Goal: Task Accomplishment & Management: Complete application form

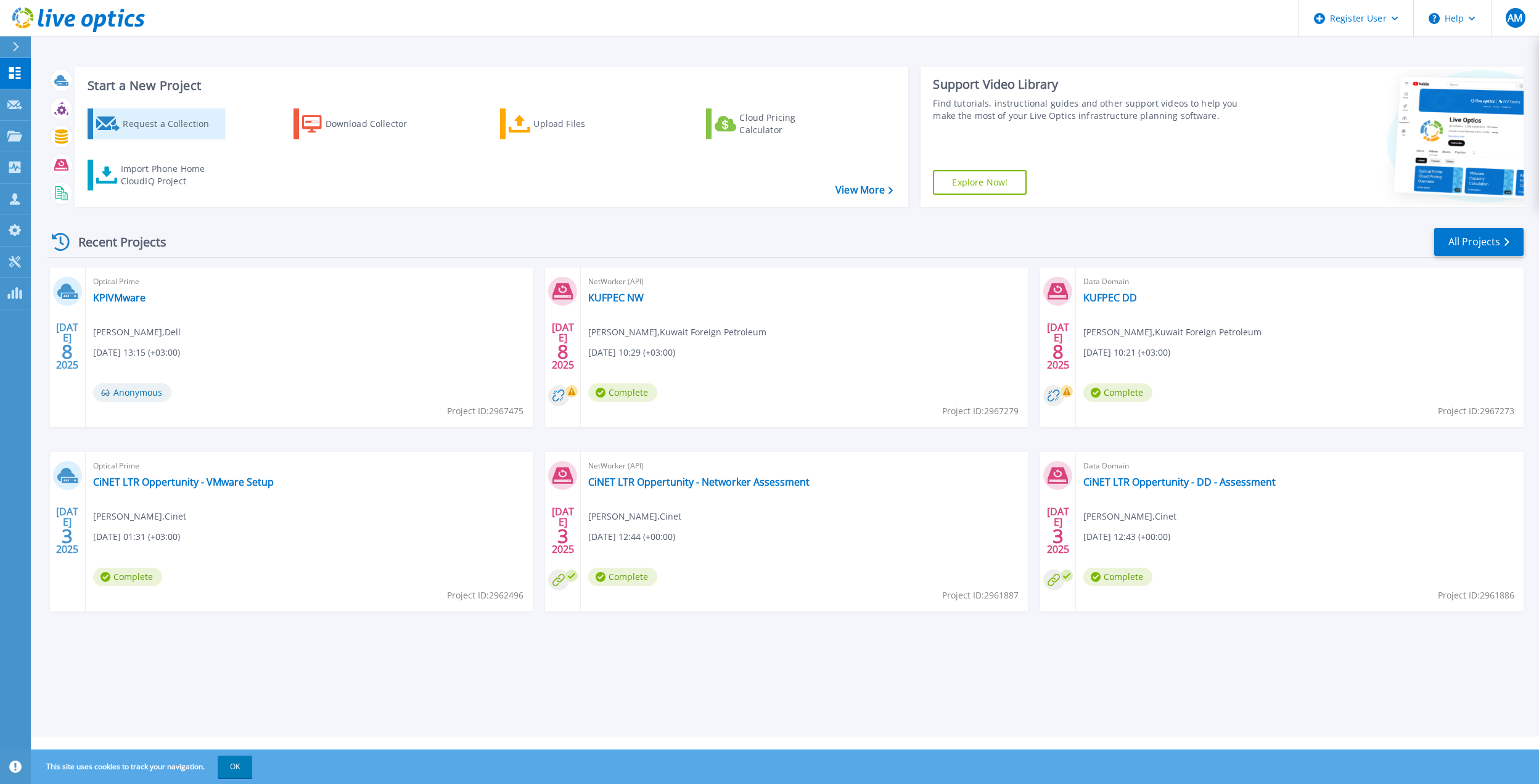
click at [159, 124] on div "Request a Collection" at bounding box center [172, 124] width 99 height 25
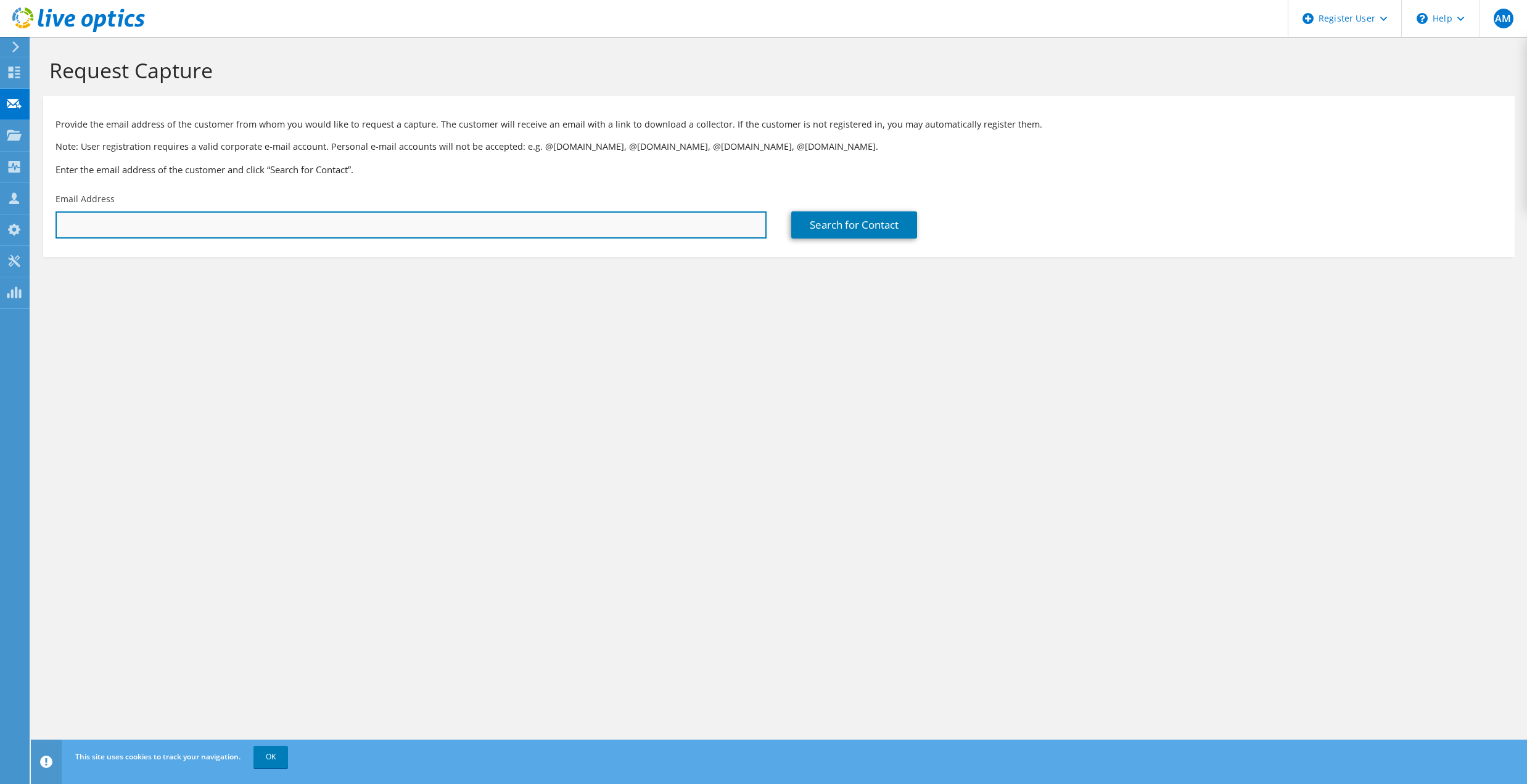
click at [195, 225] on input "text" at bounding box center [411, 225] width 711 height 27
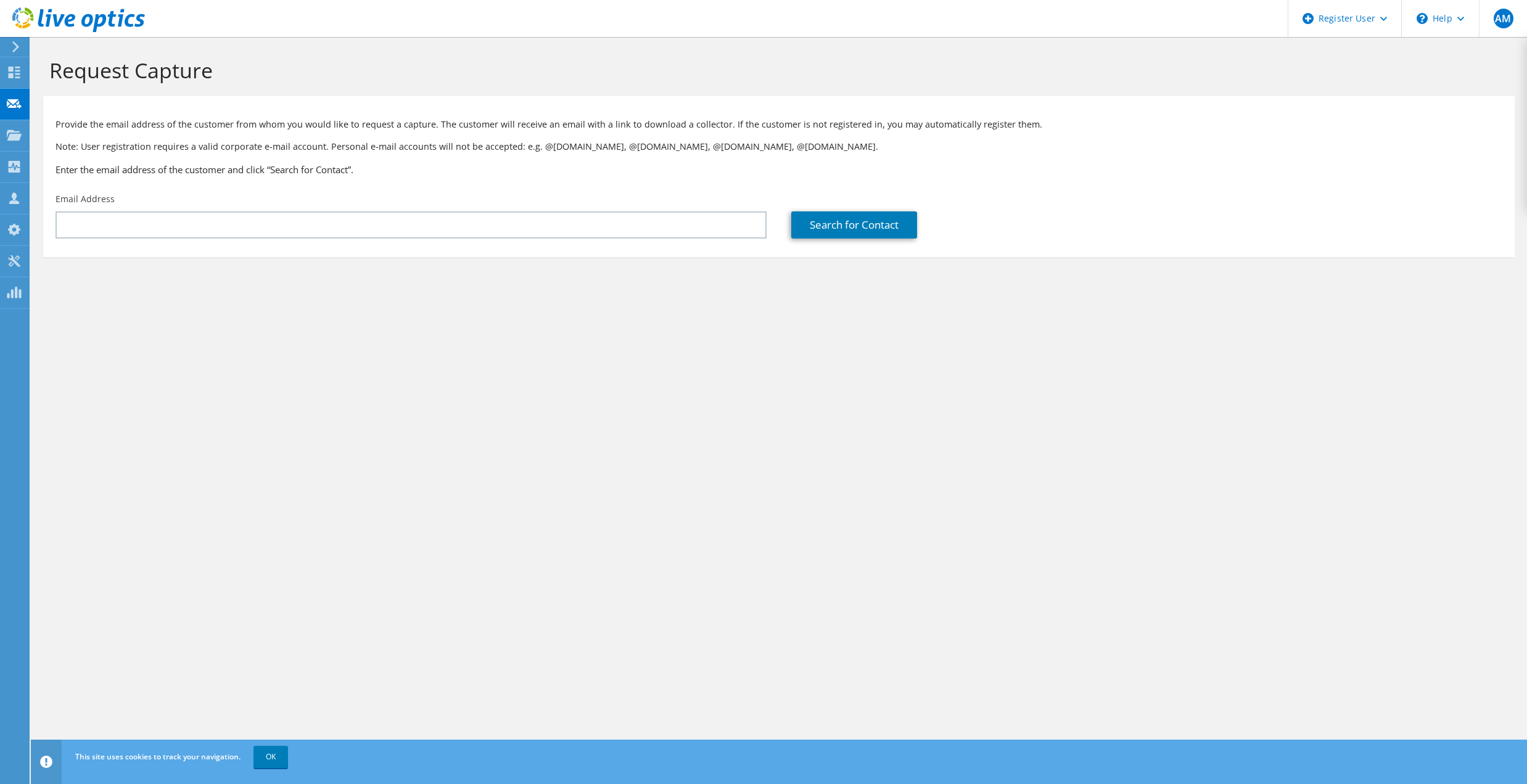
click at [489, 365] on div "Request Capture Provide the email address of the customer from whom you would l…" at bounding box center [779, 411] width 1496 height 747
click at [375, 375] on div "Request Capture Provide the email address of the customer from whom you would l…" at bounding box center [779, 411] width 1496 height 747
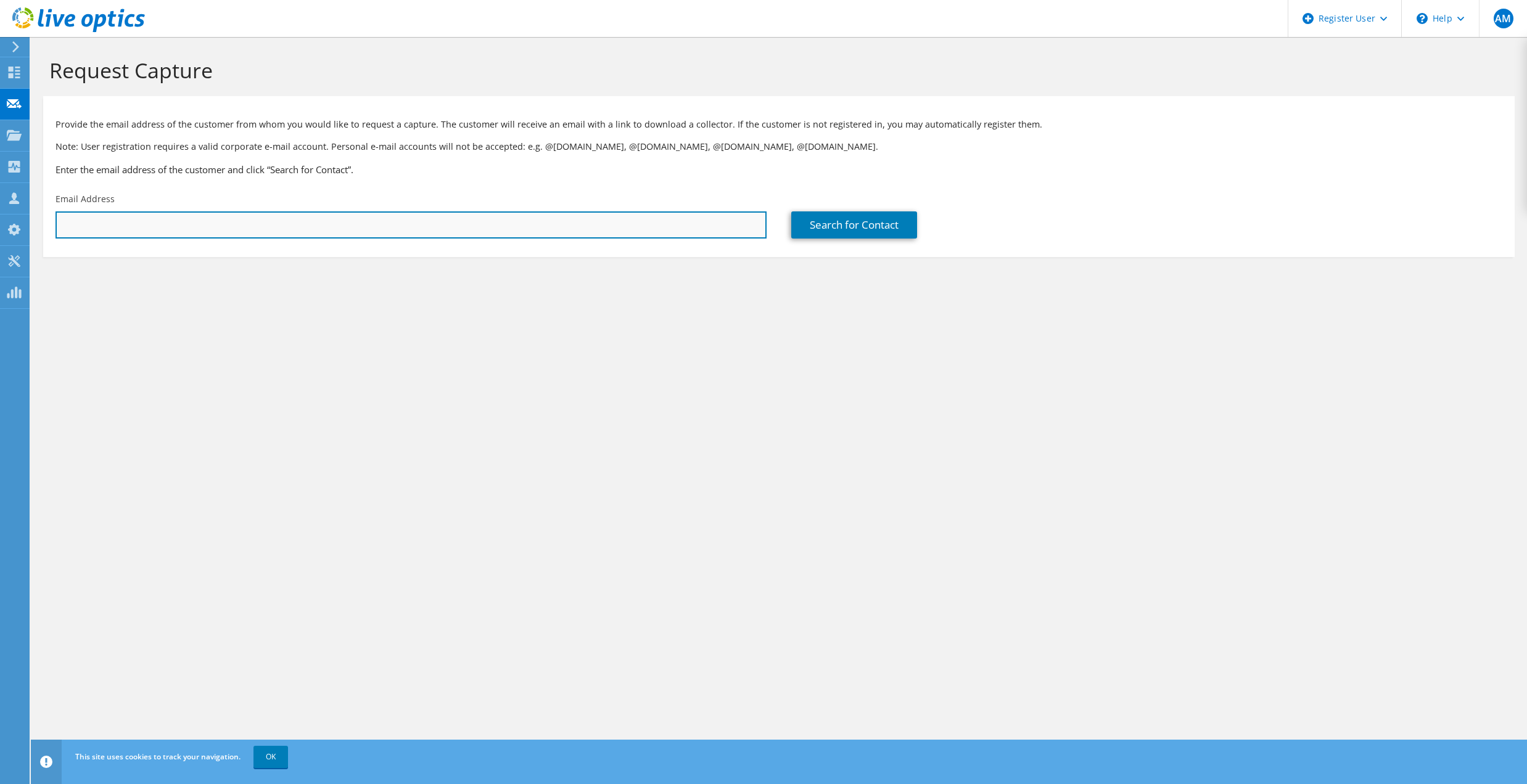
click at [161, 228] on input "text" at bounding box center [411, 225] width 711 height 27
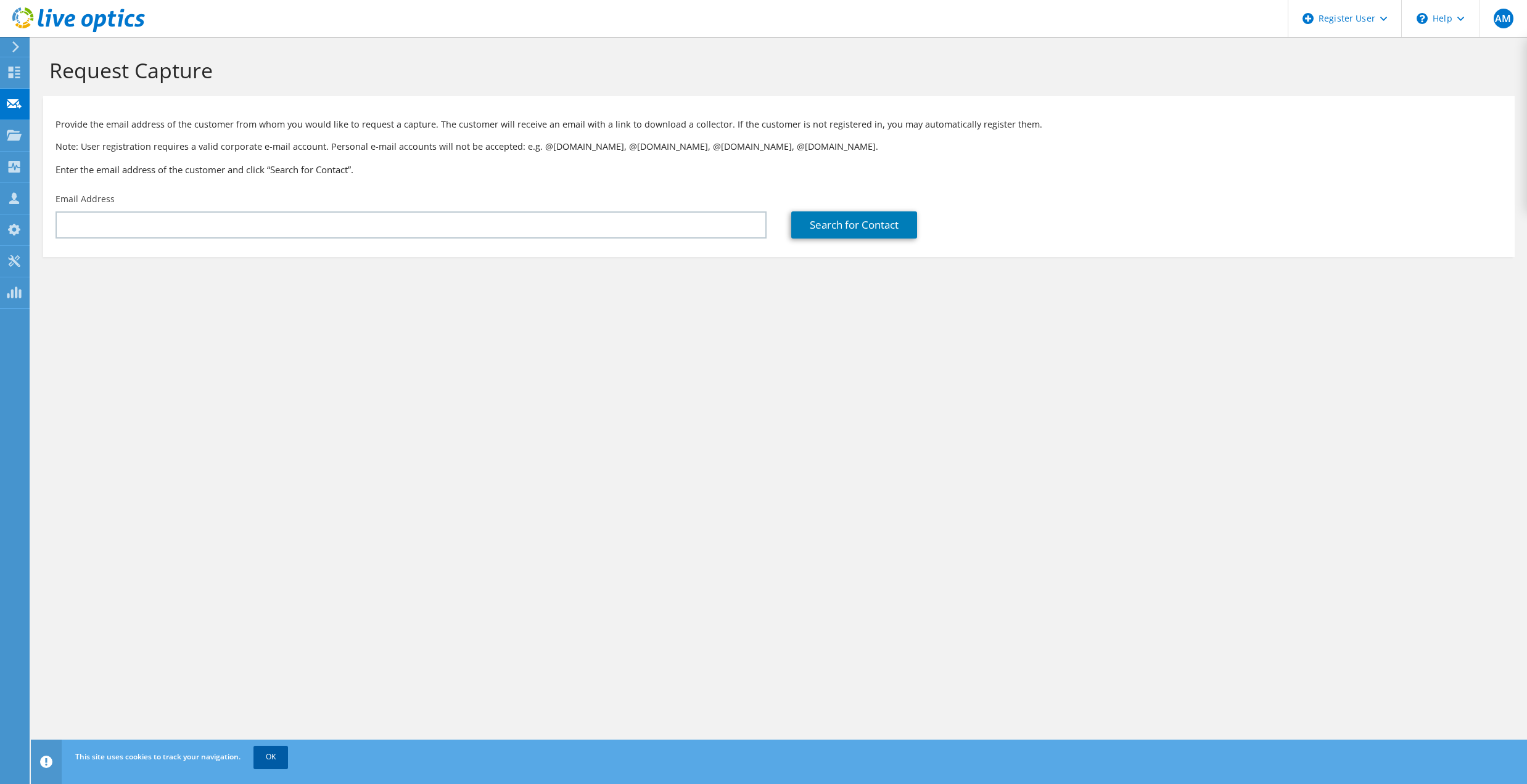
click at [263, 761] on link "OK" at bounding box center [270, 756] width 35 height 22
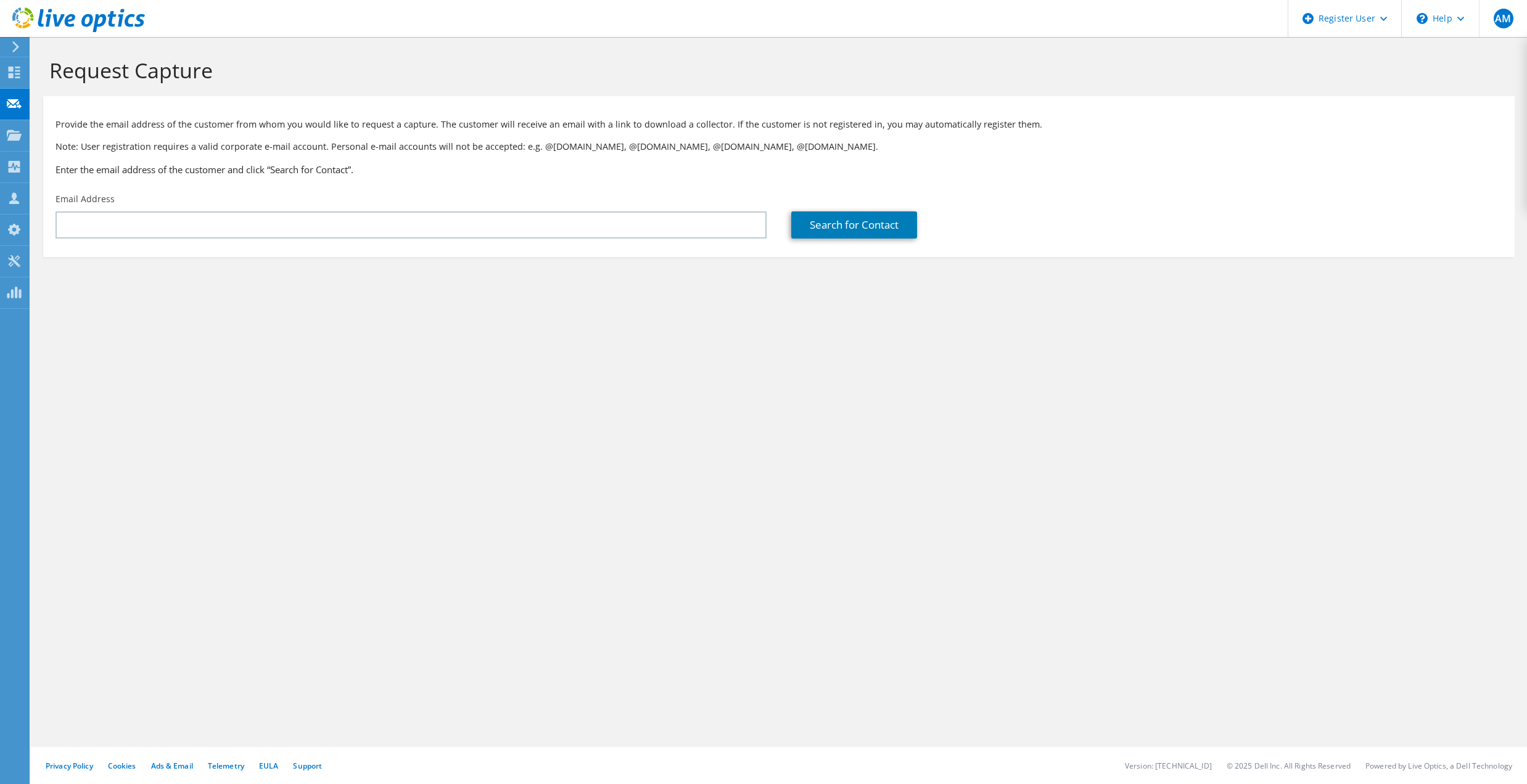
click at [250, 505] on div "Request Capture Provide the email address of the customer from whom you would l…" at bounding box center [779, 411] width 1496 height 747
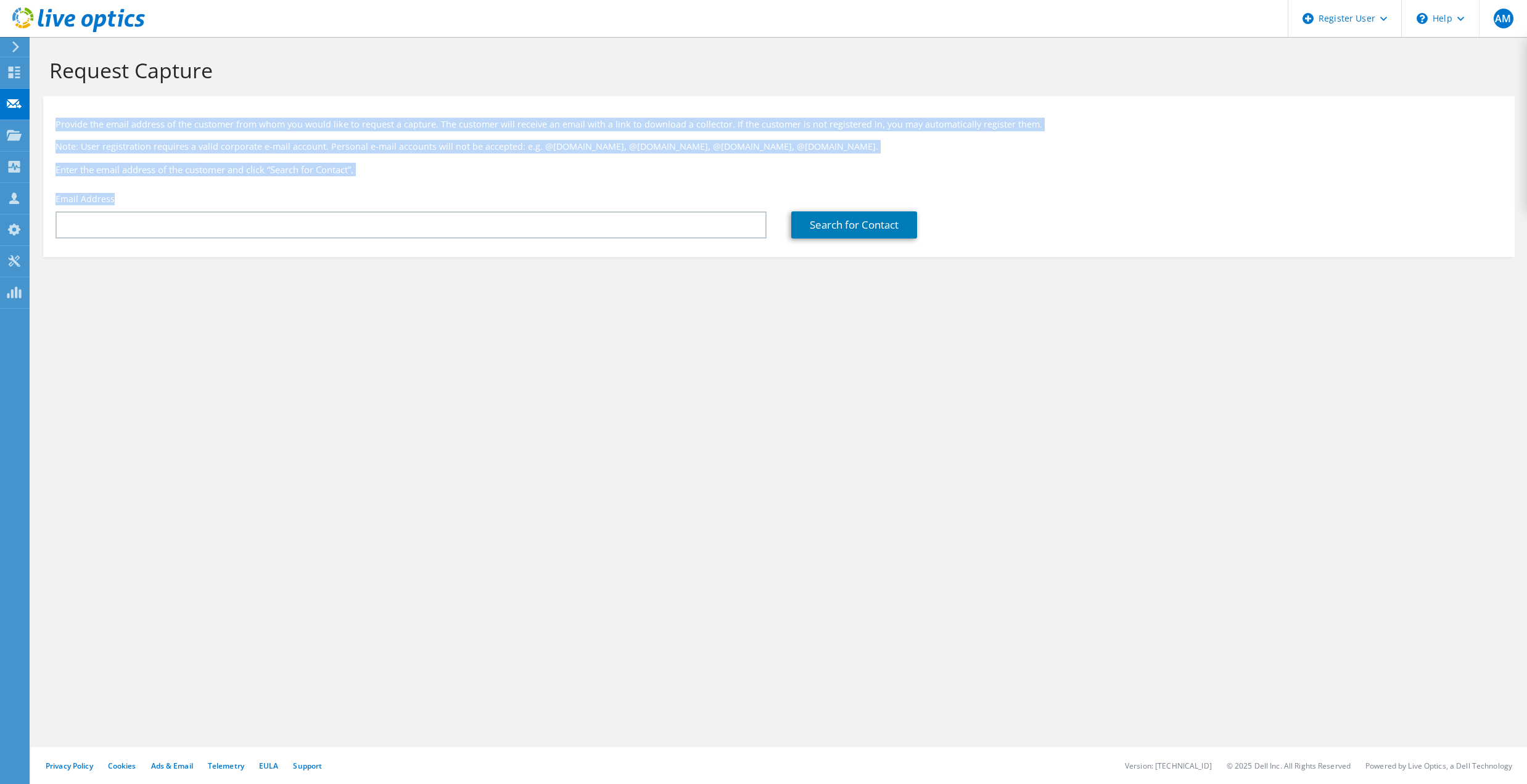
drag, startPoint x: 54, startPoint y: 119, endPoint x: 114, endPoint y: 192, distance: 94.5
click at [114, 192] on div "Provide the email address of the customer from whom you would like to request a…" at bounding box center [778, 174] width 1472 height 143
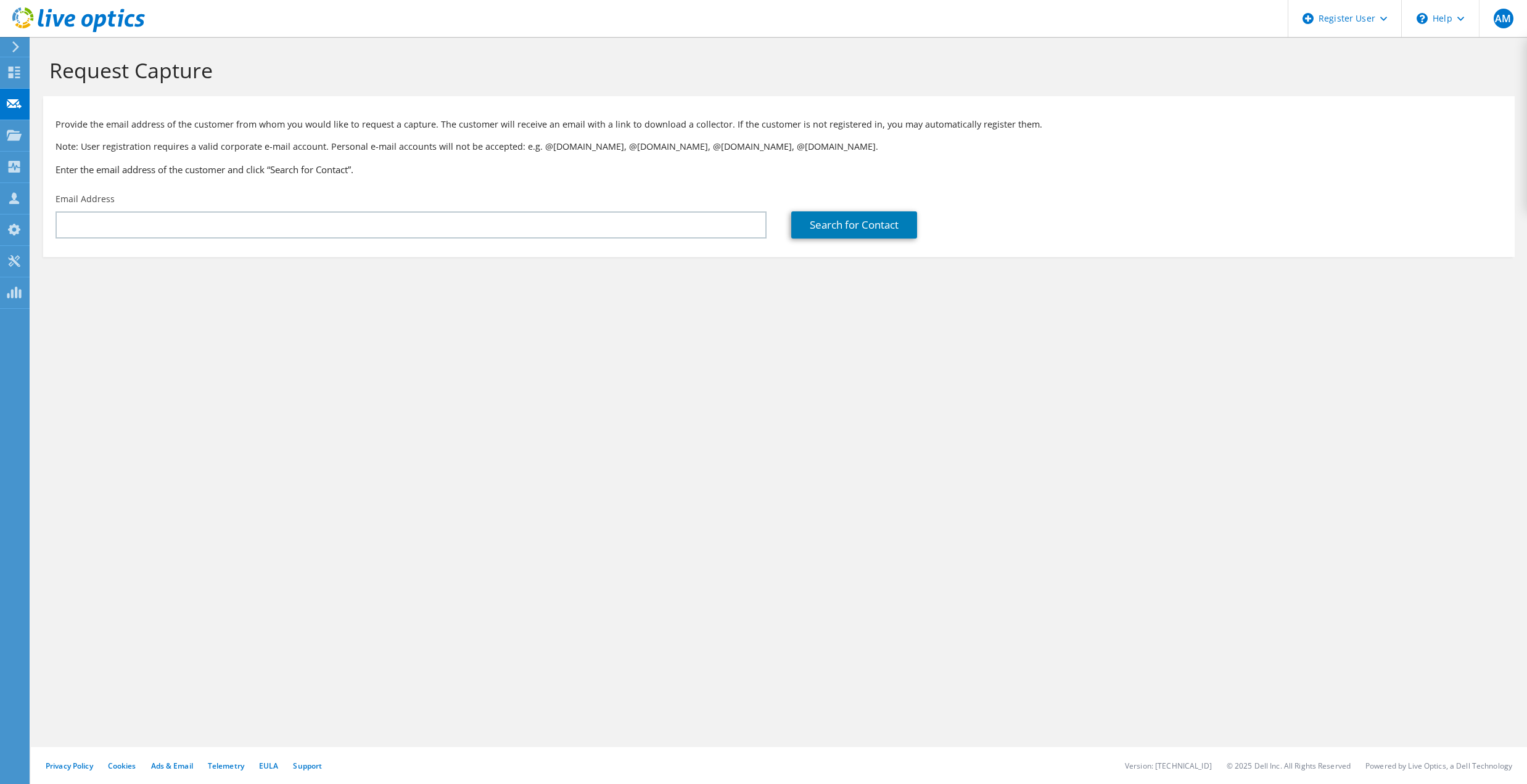
drag, startPoint x: 114, startPoint y: 192, endPoint x: 127, endPoint y: 205, distance: 18.4
click at [127, 205] on div "Email Address" at bounding box center [410, 216] width 735 height 58
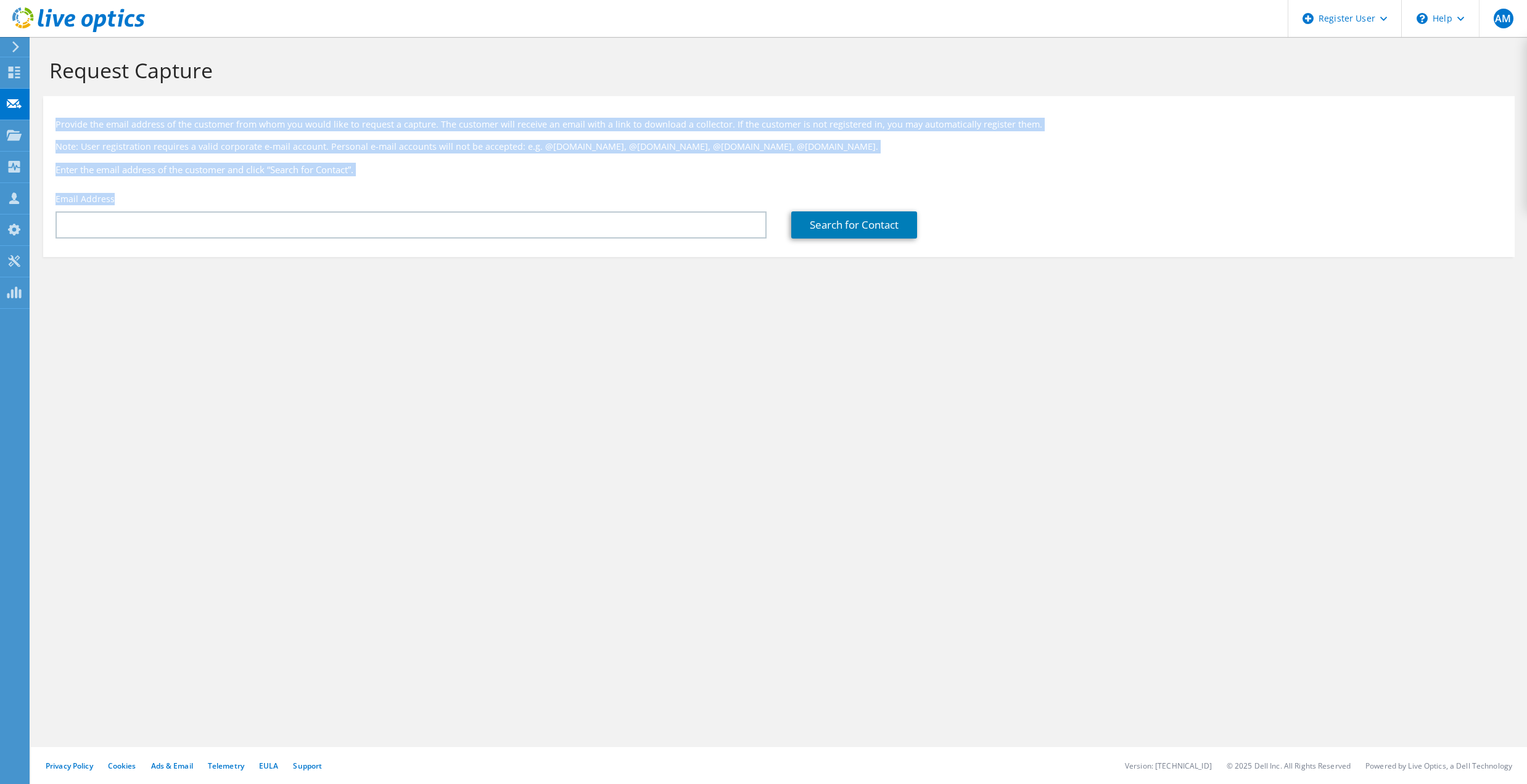
drag, startPoint x: 117, startPoint y: 200, endPoint x: 55, endPoint y: 122, distance: 99.6
click at [55, 122] on div "Provide the email address of the customer from whom you would like to request a…" at bounding box center [778, 174] width 1472 height 143
drag, startPoint x: 55, startPoint y: 122, endPoint x: 69, endPoint y: 129, distance: 15.7
click at [69, 129] on p "Provide the email address of the customer from whom you would like to request a…" at bounding box center [778, 124] width 1447 height 13
drag, startPoint x: 55, startPoint y: 121, endPoint x: 111, endPoint y: 197, distance: 94.4
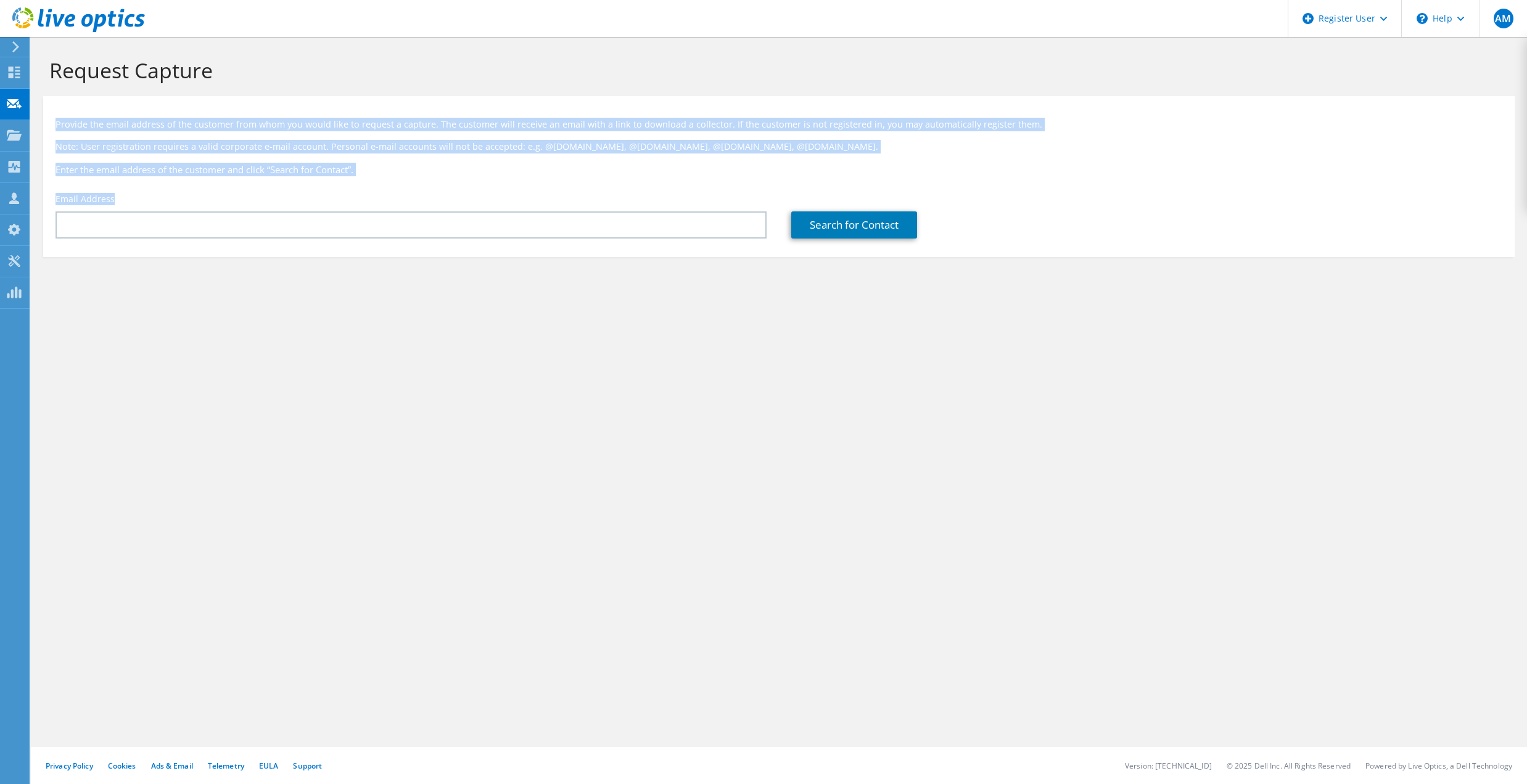
click at [111, 197] on div "Provide the email address of the customer from whom you would like to request a…" at bounding box center [778, 174] width 1472 height 143
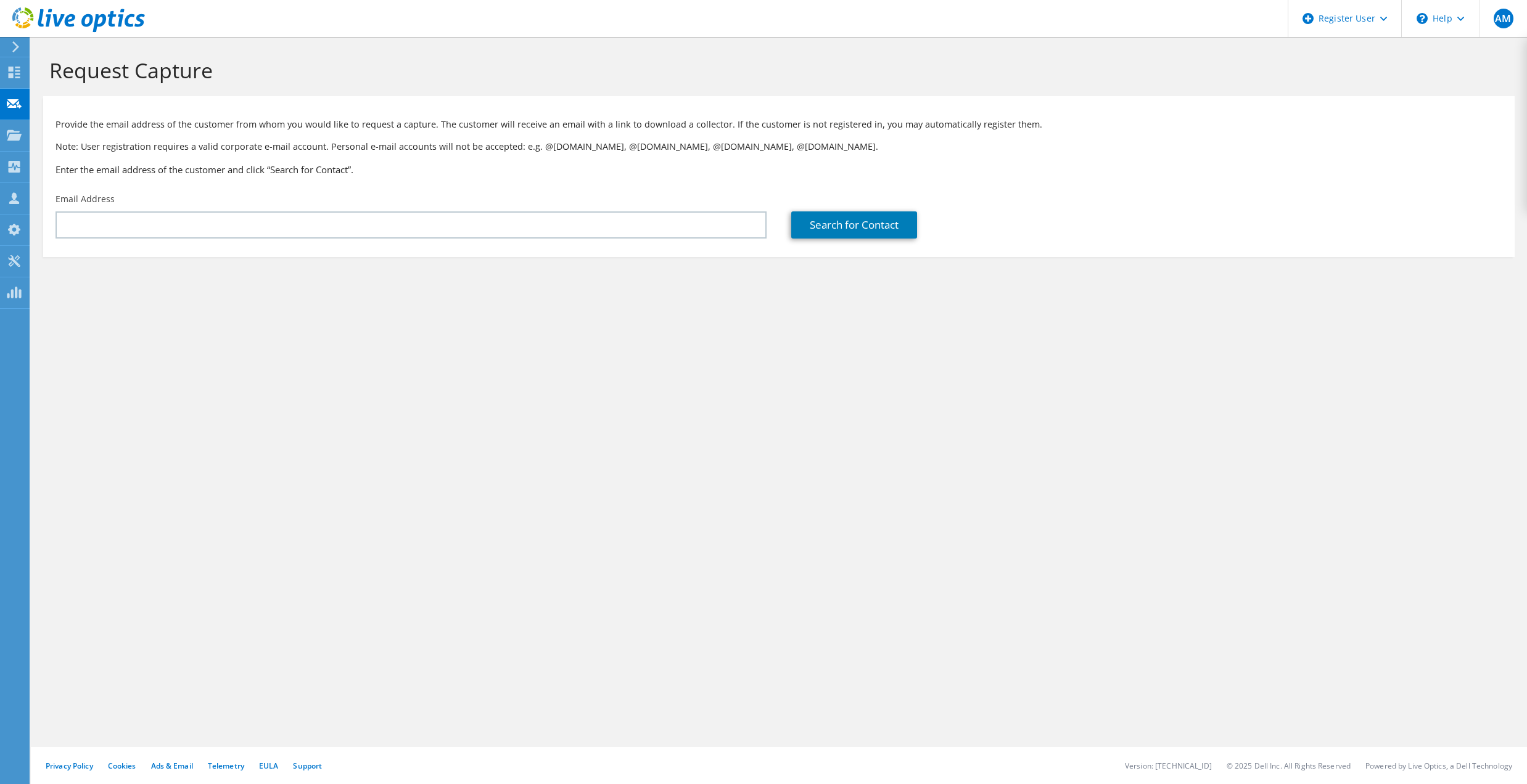
drag, startPoint x: 111, startPoint y: 197, endPoint x: 139, endPoint y: 299, distance: 105.8
click at [139, 299] on section "Request Capture Provide the email address of the customer from whom you would l…" at bounding box center [779, 178] width 1496 height 282
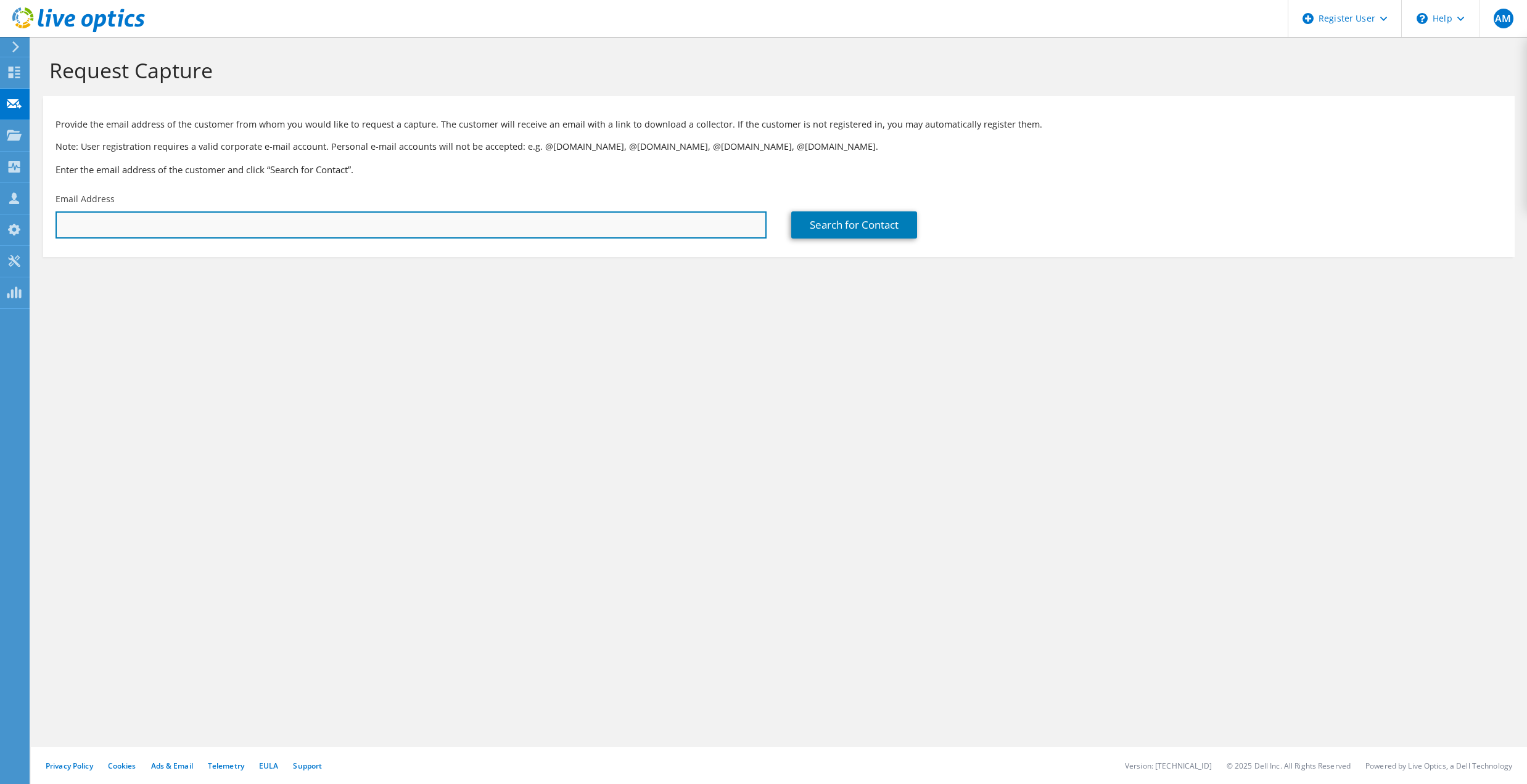
click at [79, 217] on input "text" at bounding box center [411, 225] width 711 height 27
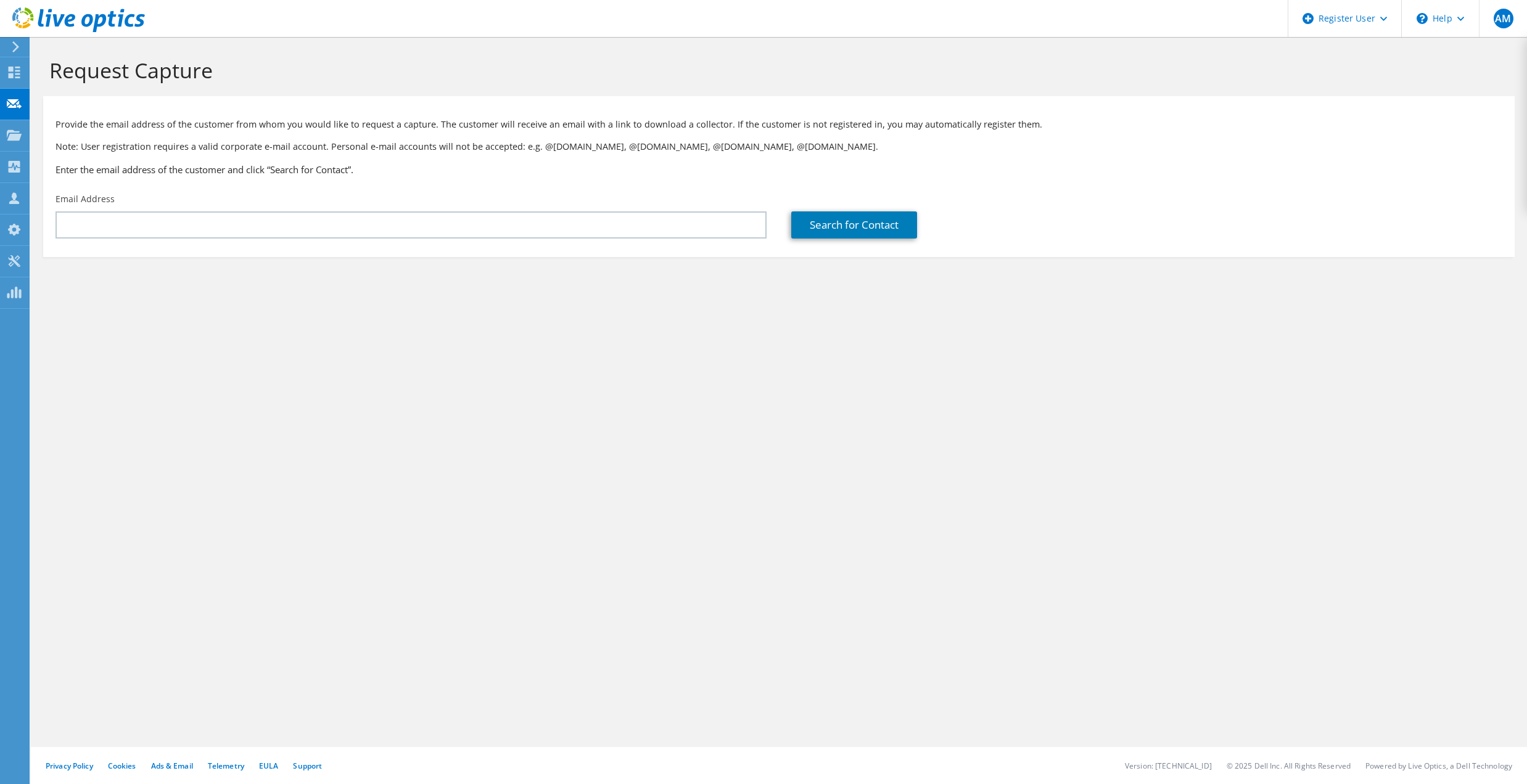
click at [603, 324] on div "Request Capture Provide the email address of the customer from whom you would l…" at bounding box center [779, 411] width 1496 height 747
click at [407, 347] on div "Request Capture Provide the email address of the customer from whom you would l…" at bounding box center [779, 411] width 1496 height 747
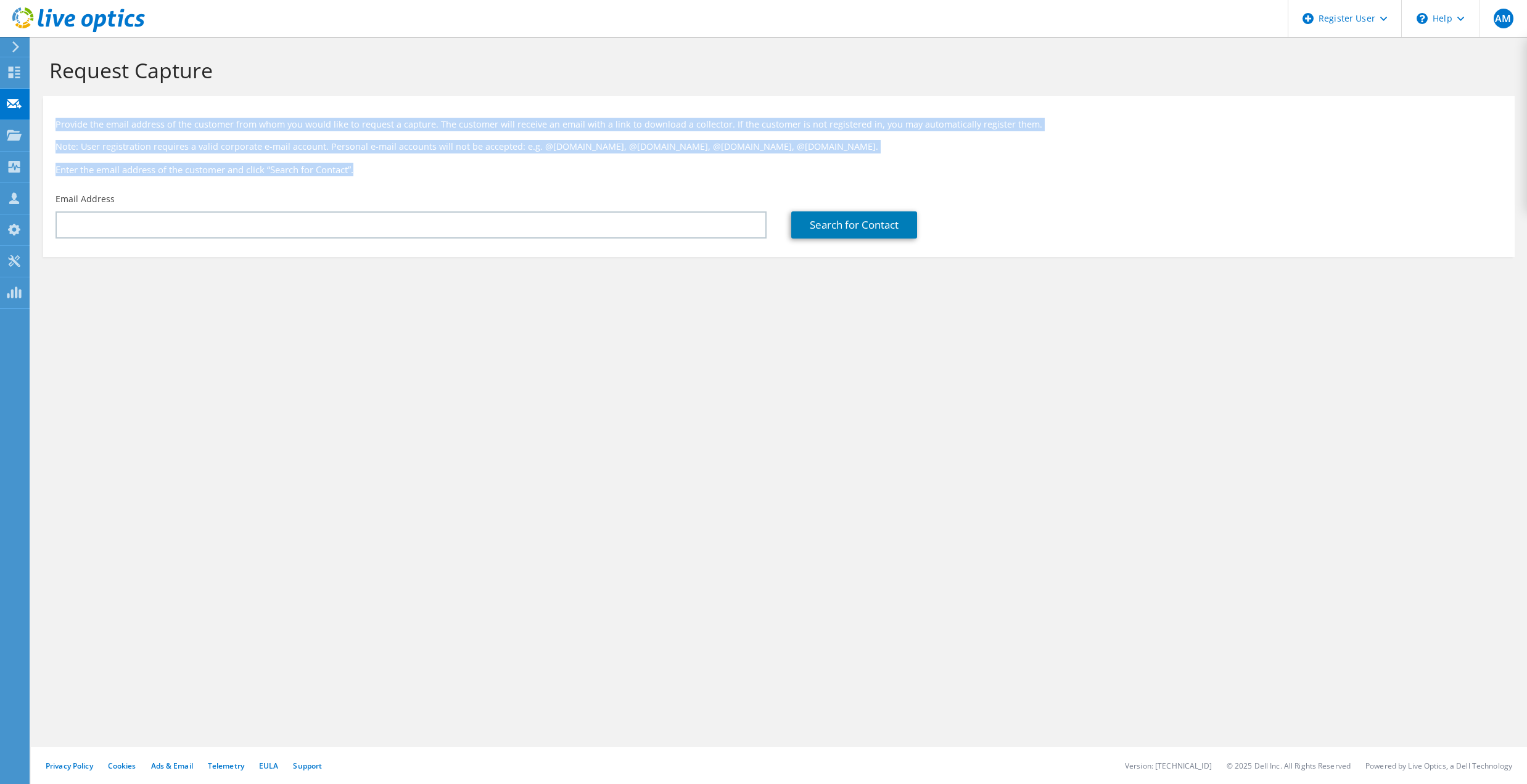
drag, startPoint x: 363, startPoint y: 173, endPoint x: 55, endPoint y: 127, distance: 311.4
click at [55, 127] on div "Provide the email address of the customer from whom you would like to request a…" at bounding box center [778, 144] width 1472 height 85
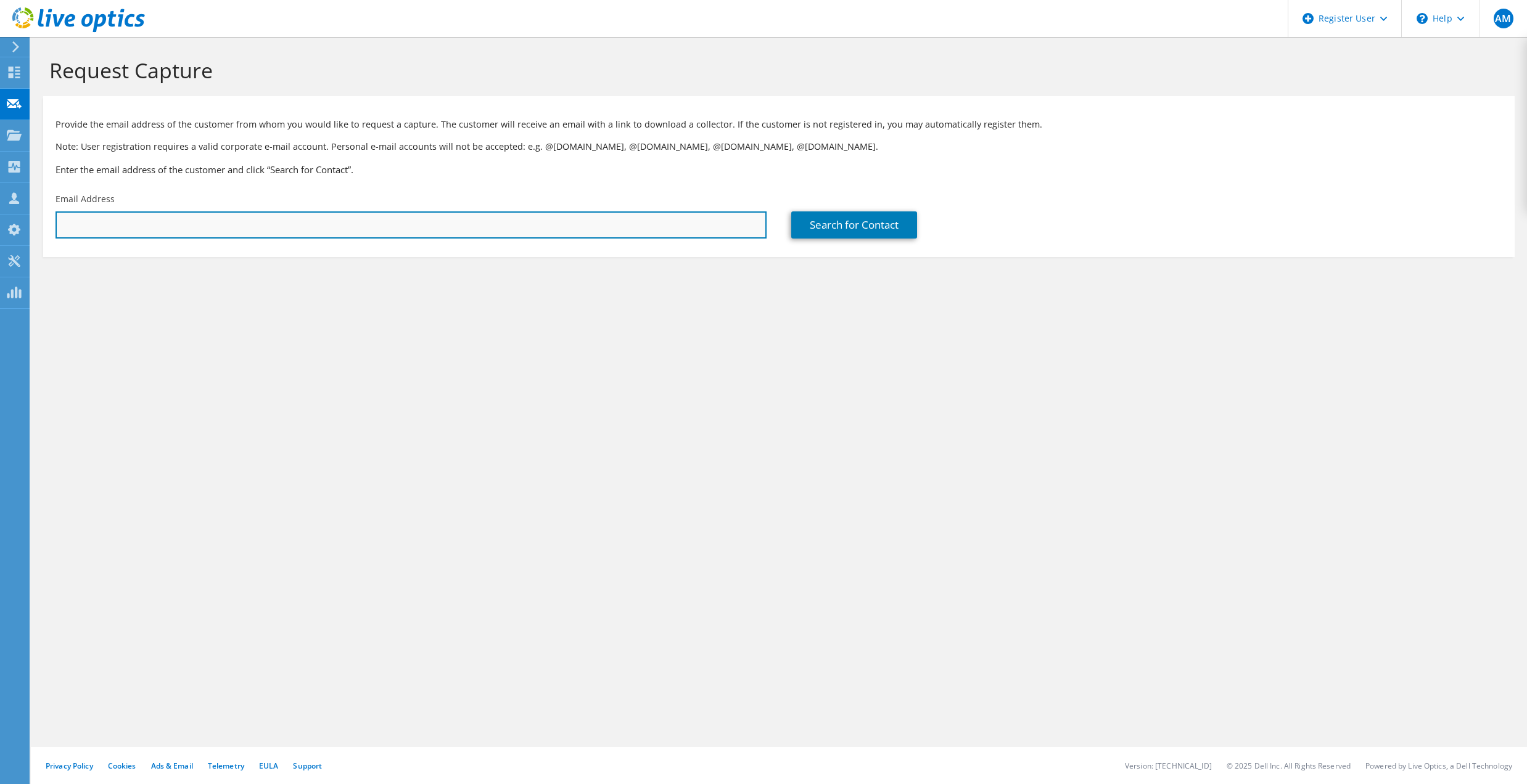
click at [167, 229] on input "text" at bounding box center [411, 225] width 711 height 27
paste input "Aateef@consultants.ooredoo.com.kw"
type input "Aateef@consultants.ooredoo.com.kw"
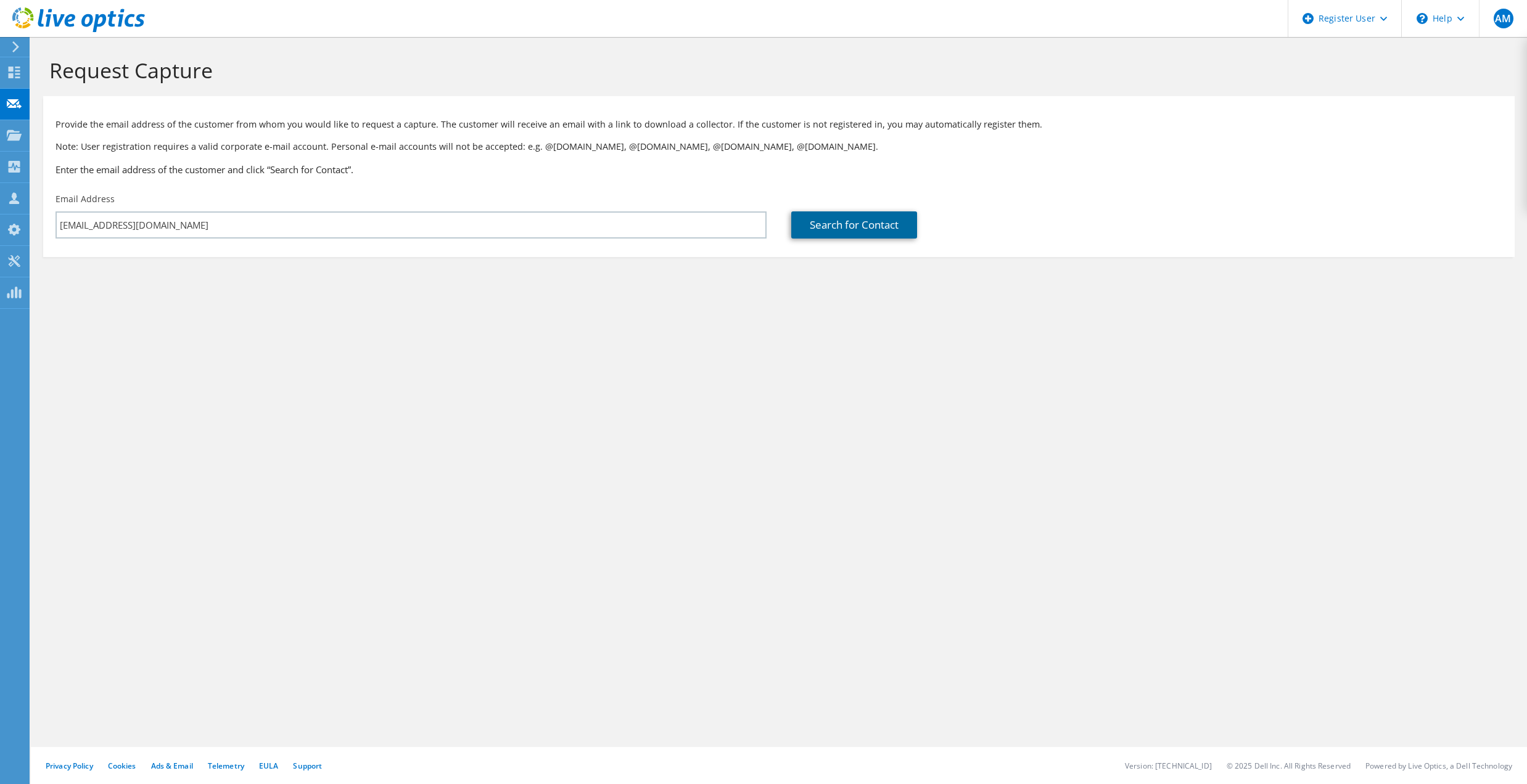
click at [859, 233] on link "Search for Contact" at bounding box center [854, 225] width 126 height 27
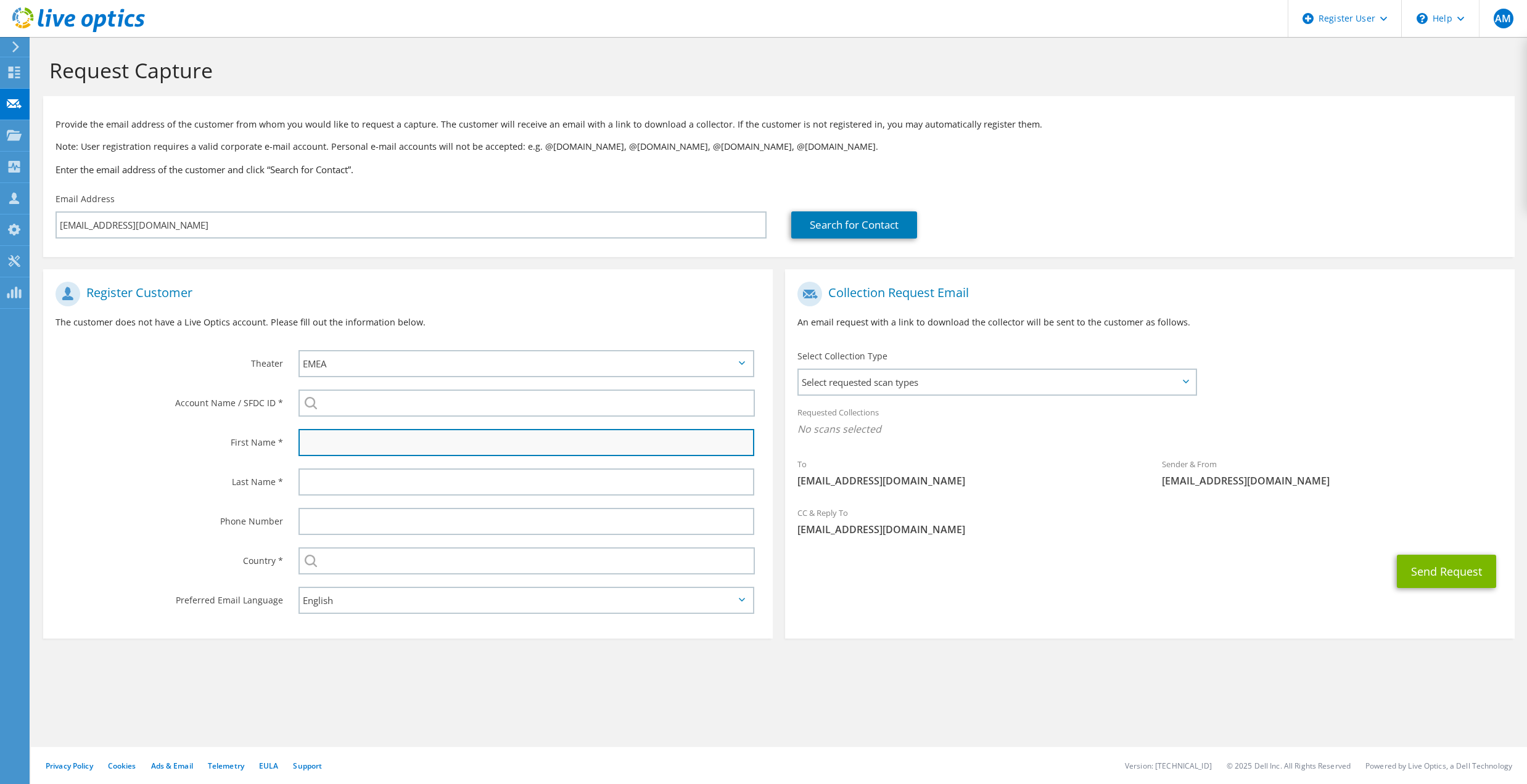
click at [321, 435] on input "text" at bounding box center [526, 443] width 456 height 27
type input "Ahmed"
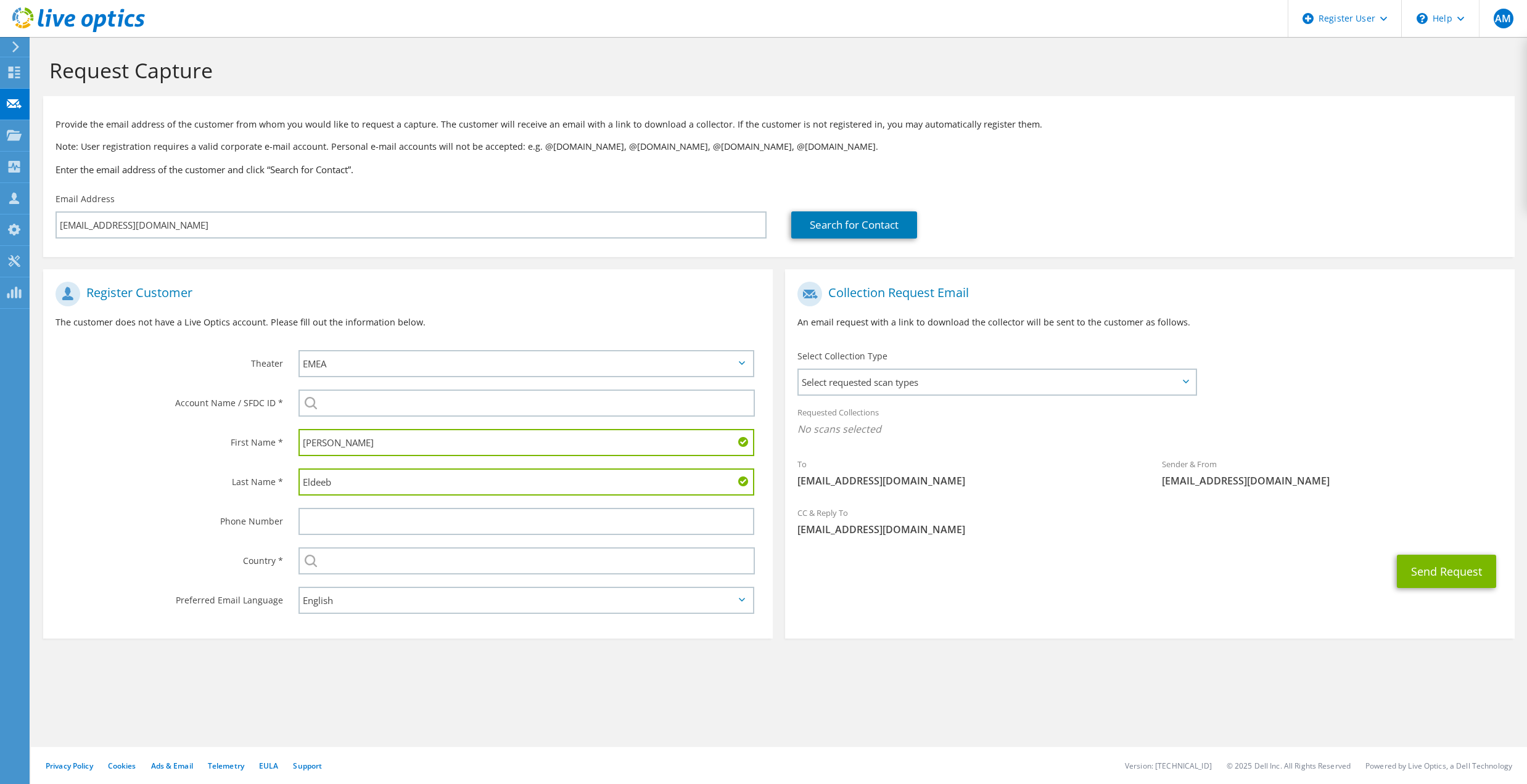
type input "Eldeeb"
click at [396, 563] on input "text" at bounding box center [527, 560] width 456 height 27
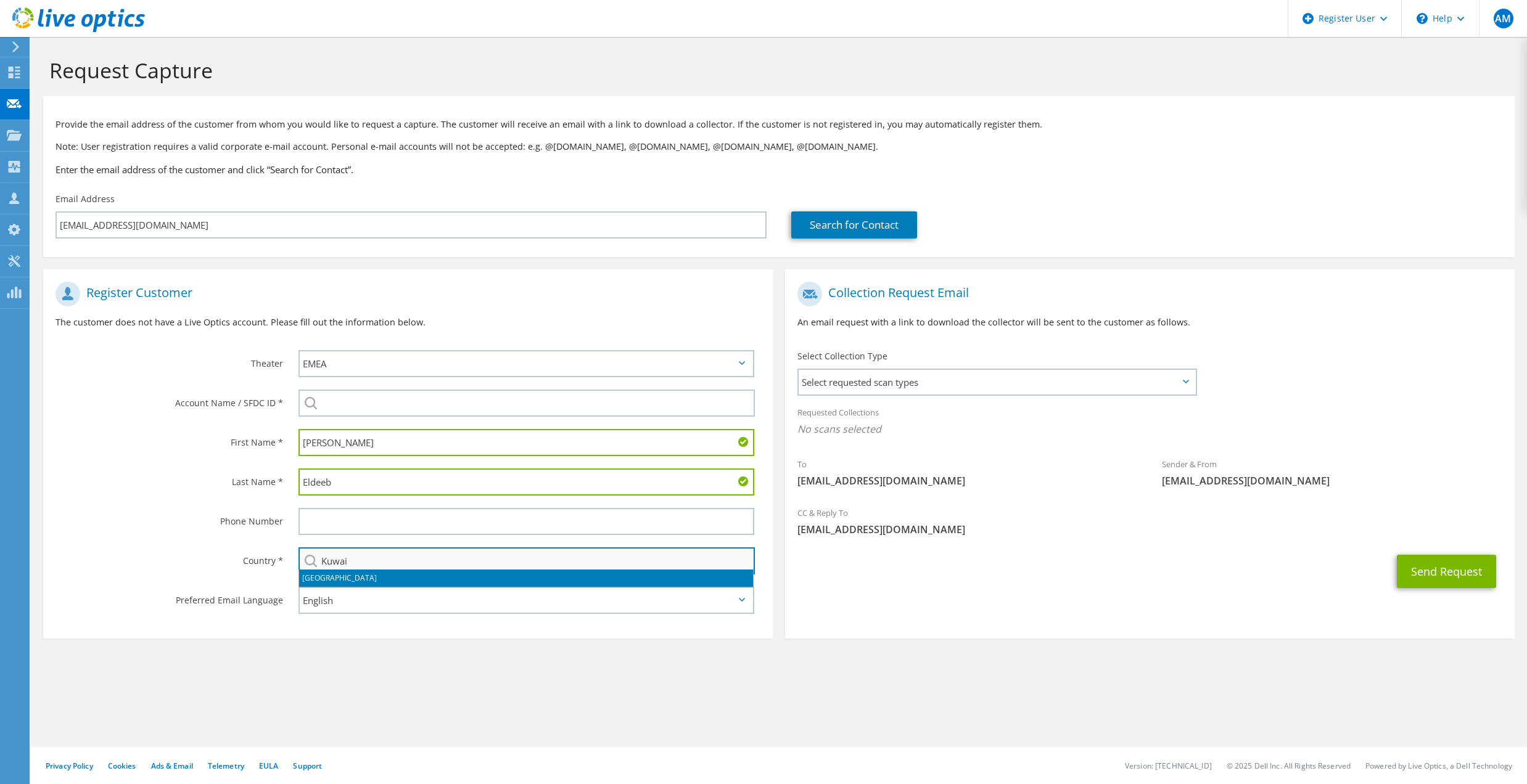
type input "Kuwait"
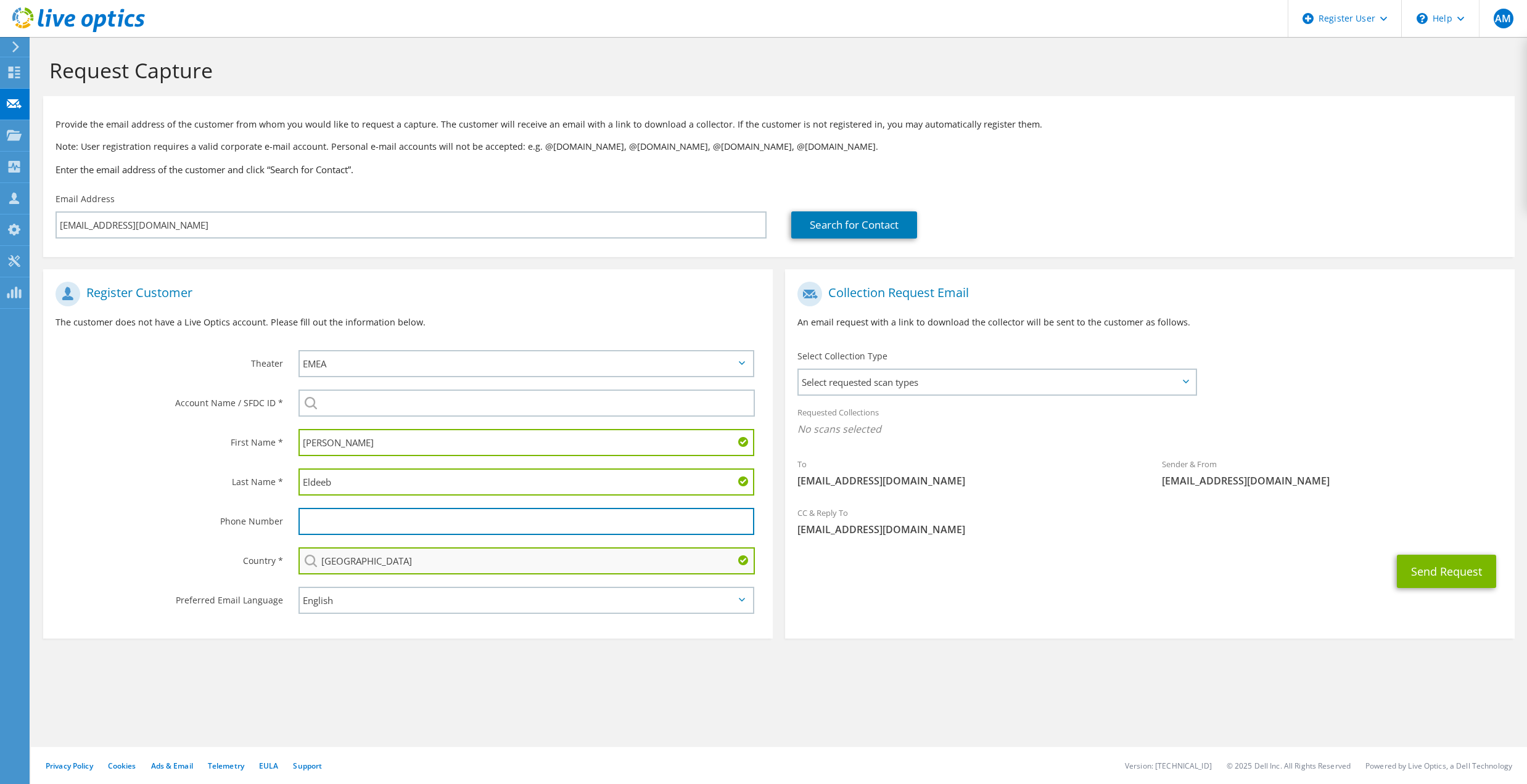
type input "97869567"
type input "Kuwait"
drag, startPoint x: 369, startPoint y: 517, endPoint x: 302, endPoint y: 517, distance: 67.0
click at [302, 517] on input "97869567" at bounding box center [526, 521] width 456 height 27
paste input "+965 6008 7382"
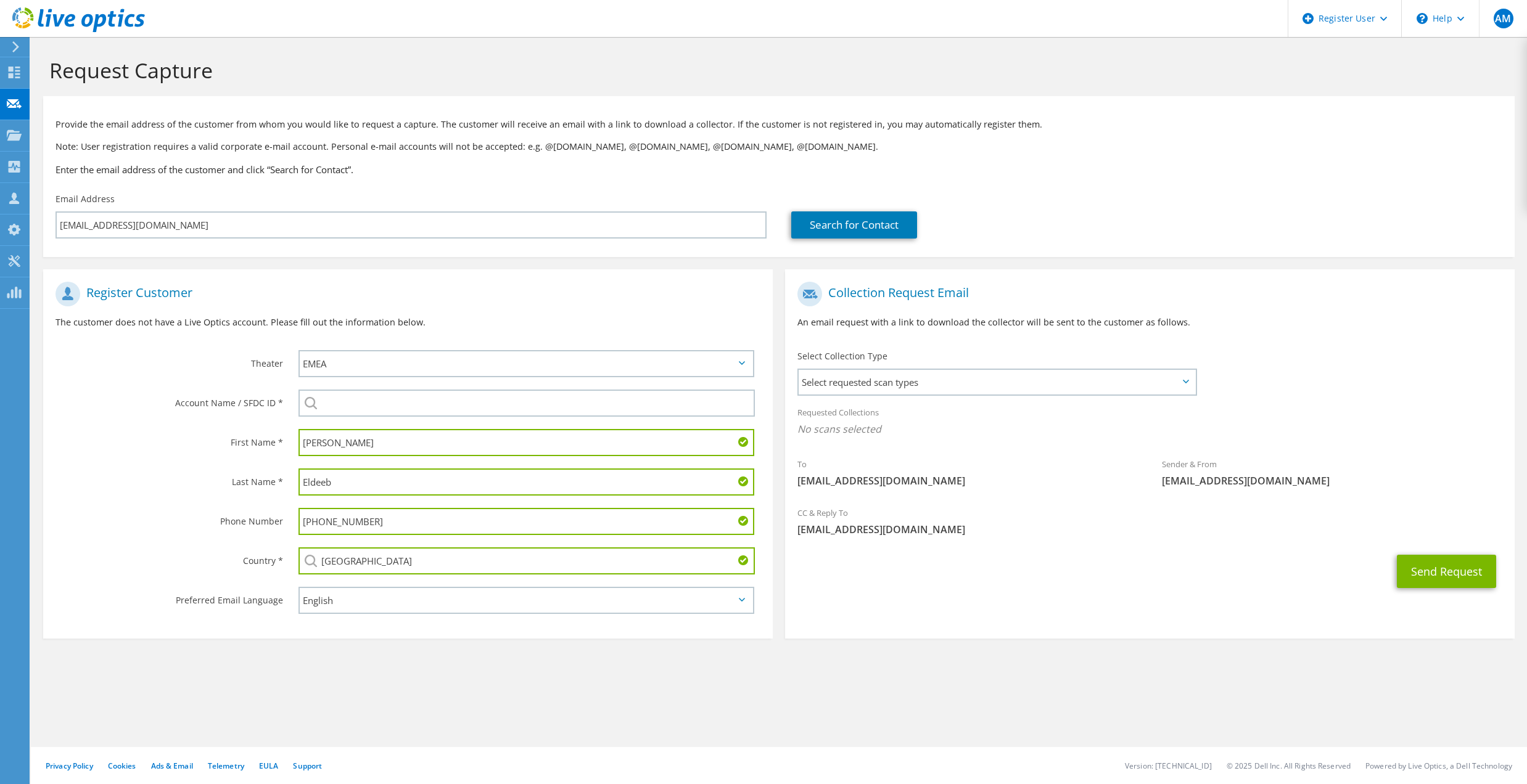
type input "+965 6008 7382"
click at [555, 639] on section "Request Capture Provide the email address of the customer from whom you would l…" at bounding box center [779, 369] width 1496 height 663
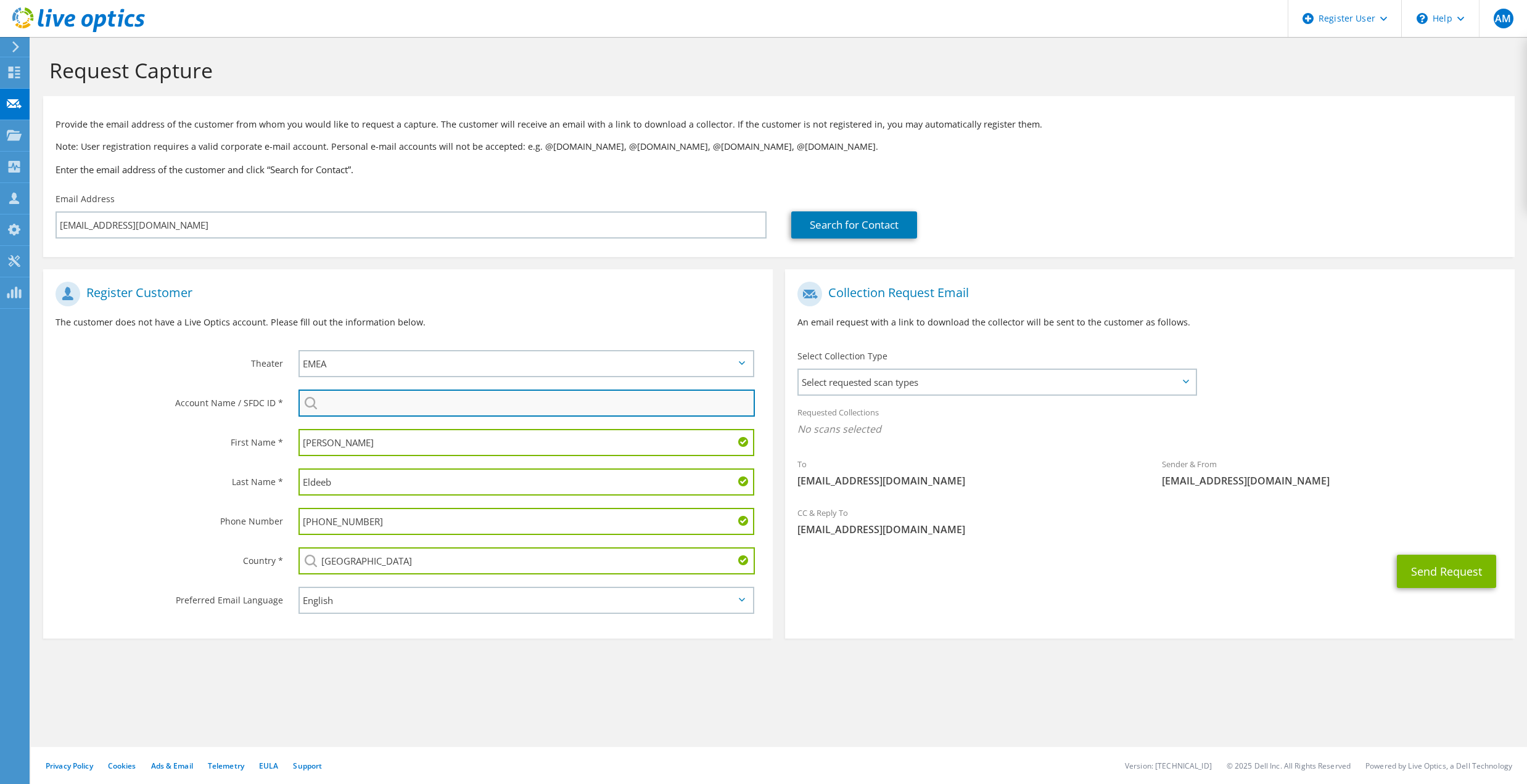
click at [628, 397] on input "search" at bounding box center [527, 403] width 456 height 27
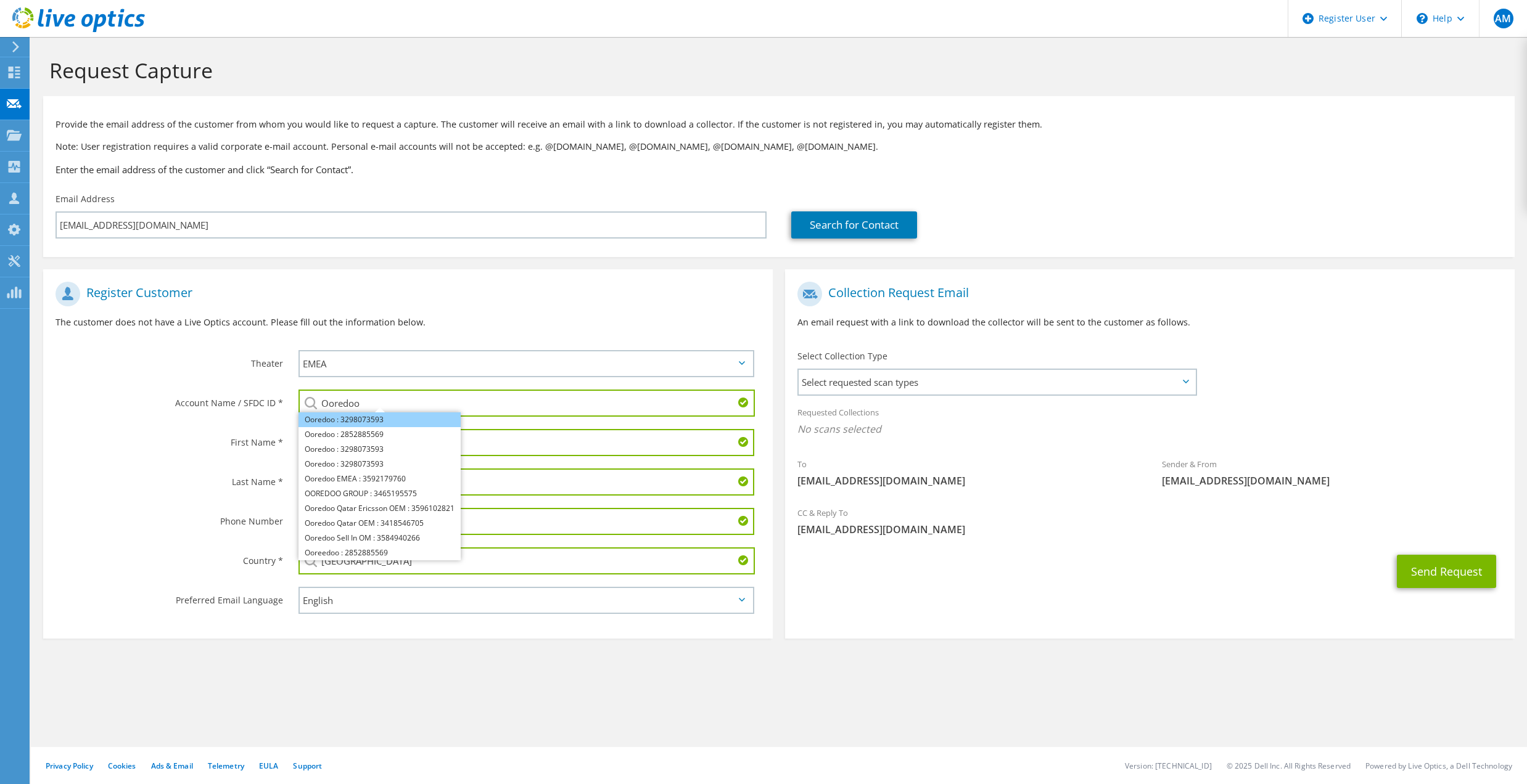
click at [385, 413] on li "Ooredoo : 3298073593" at bounding box center [380, 420] width 162 height 15
type input "Ooredoo : 3298073593"
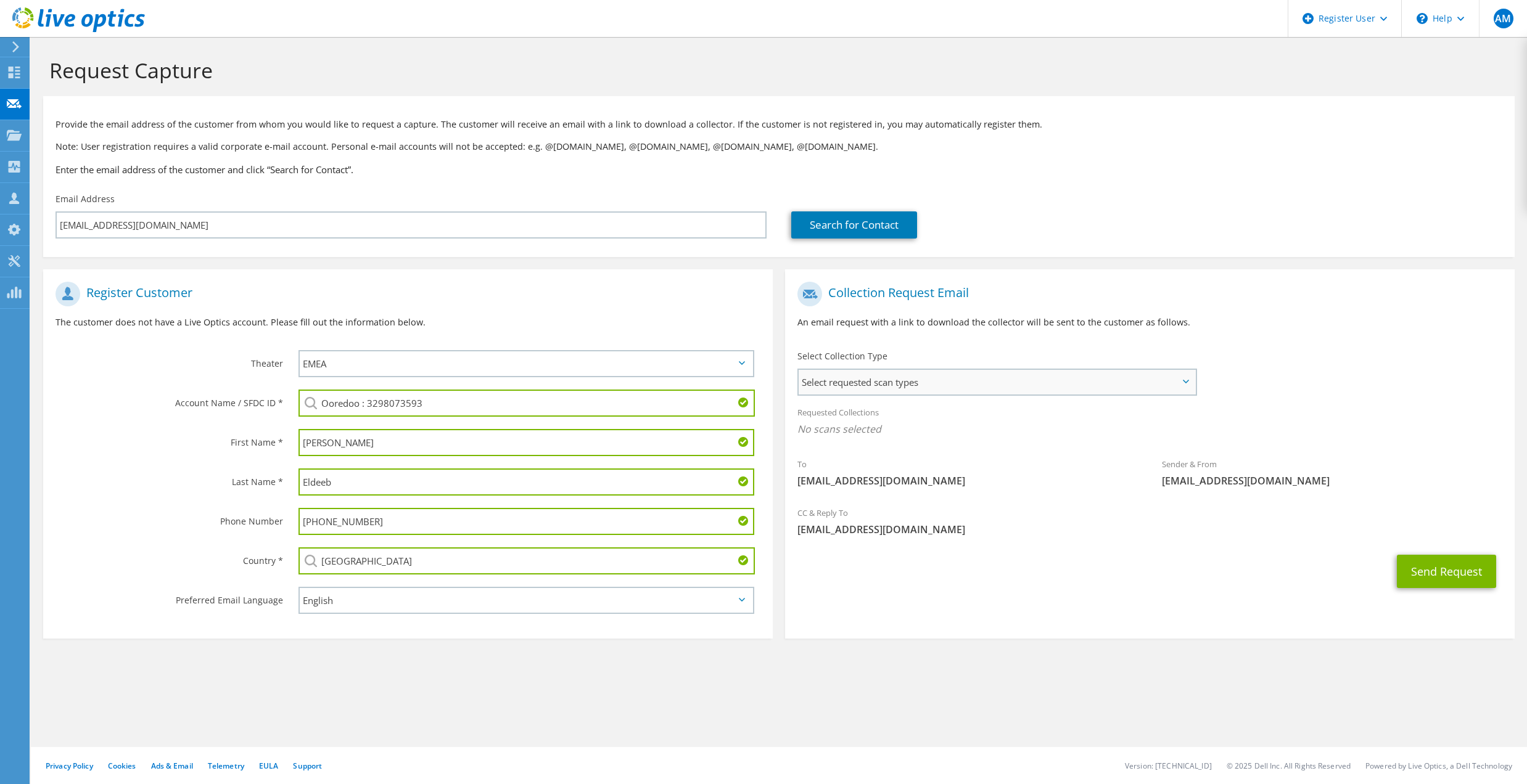
click at [1028, 388] on span "Select requested scan types" at bounding box center [997, 382] width 398 height 25
click at [832, 403] on label "Unity" at bounding box center [844, 410] width 39 height 15
click at [0, 0] on input "Unity" at bounding box center [0, 0] width 0 height 0
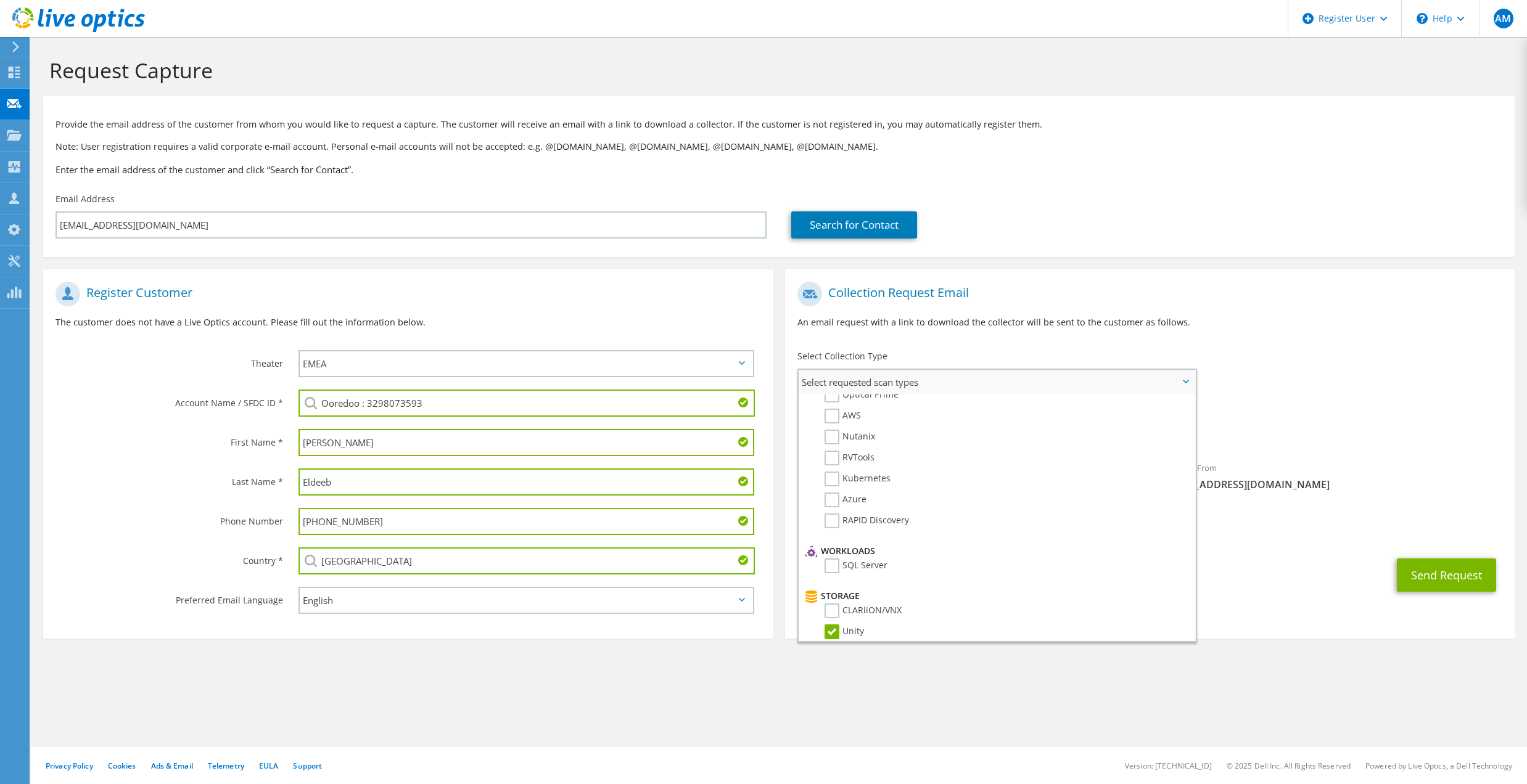
scroll to position [0, 0]
click at [1408, 363] on div "To Aateef@consultants.ooredoo.com.kw Sender & From liveoptics@liveoptics.com" at bounding box center [1150, 389] width 729 height 228
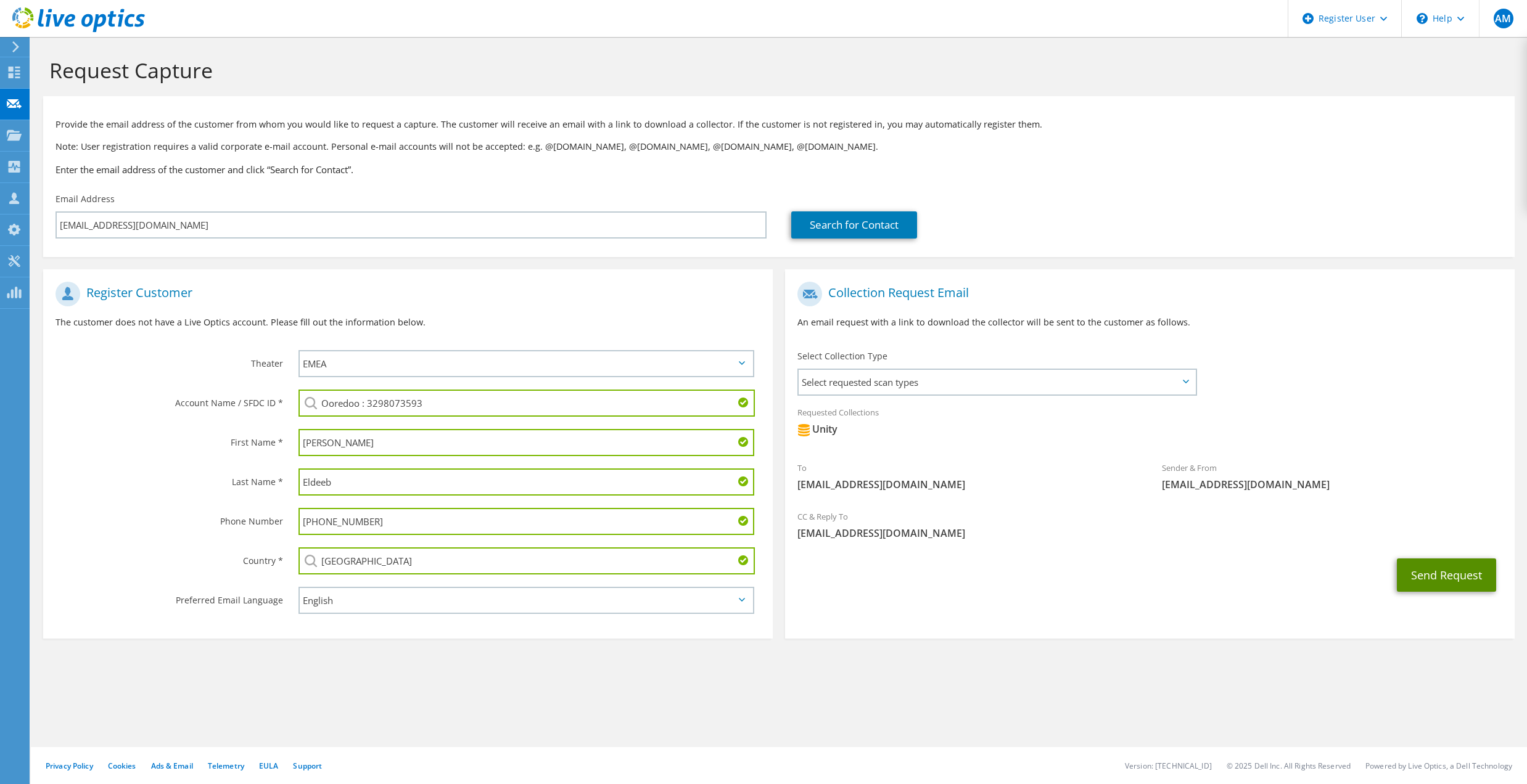
click at [1457, 569] on button "Send Request" at bounding box center [1446, 575] width 99 height 33
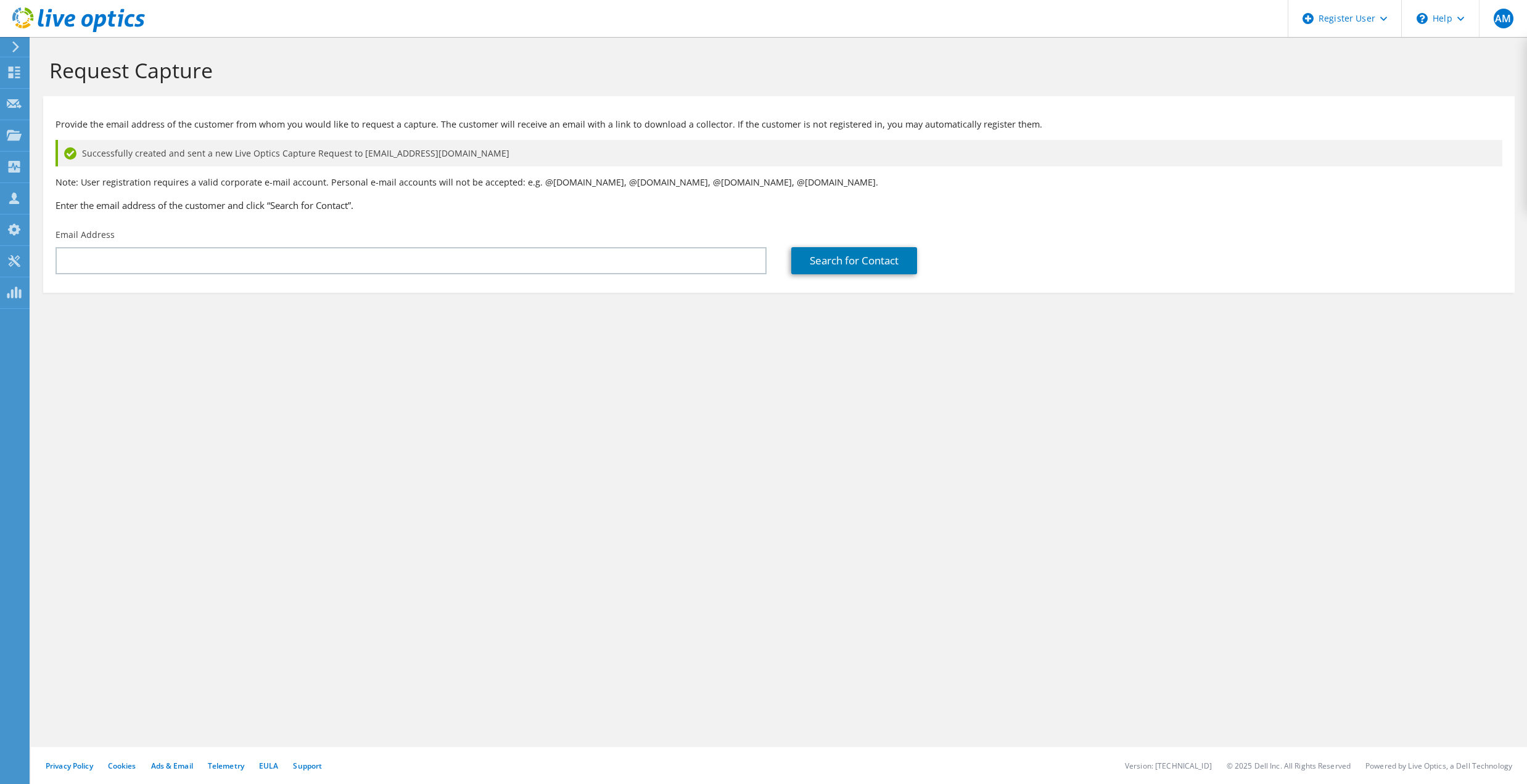
click at [99, 13] on icon at bounding box center [78, 20] width 133 height 25
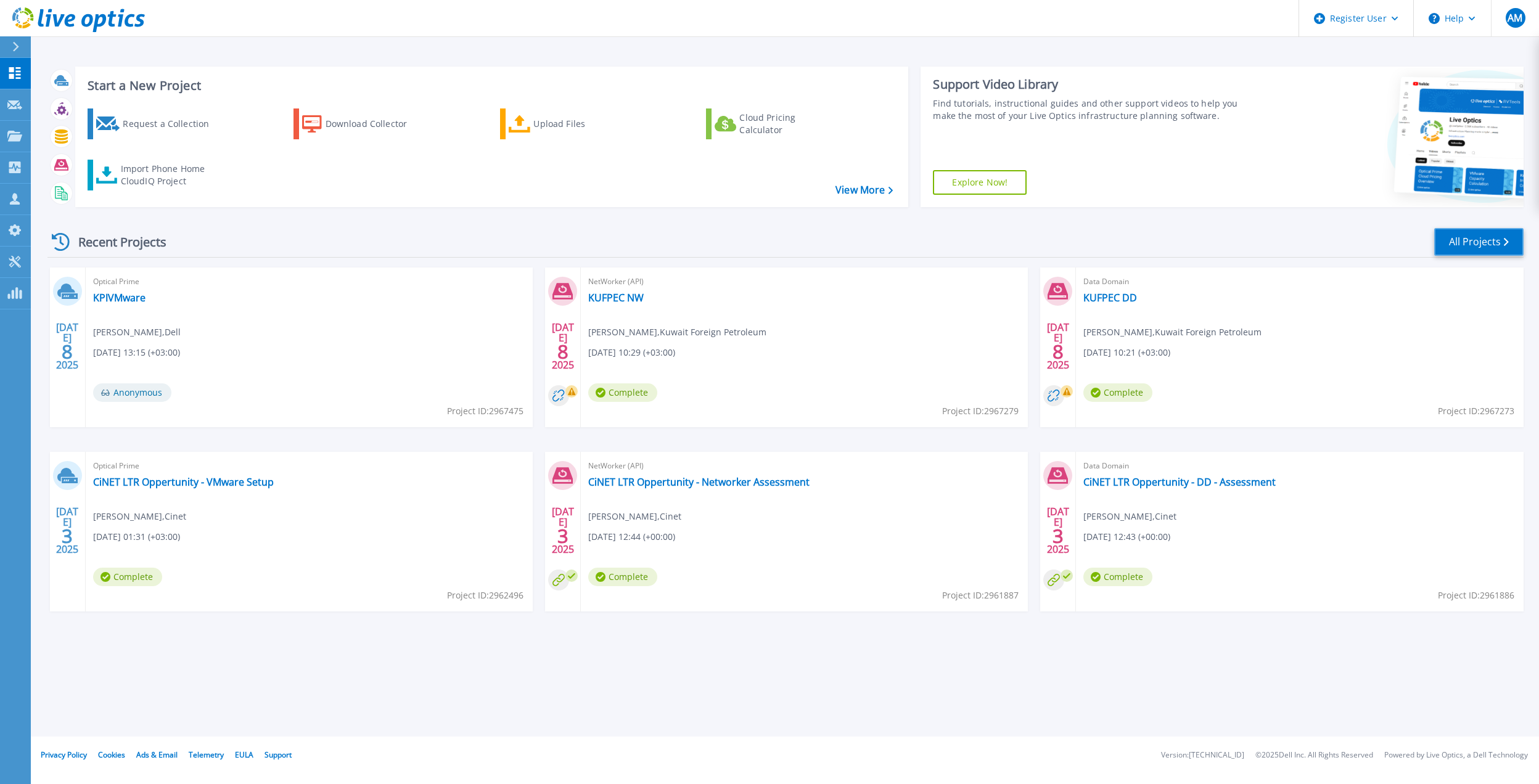
click at [1492, 242] on link "All Projects" at bounding box center [1478, 241] width 89 height 28
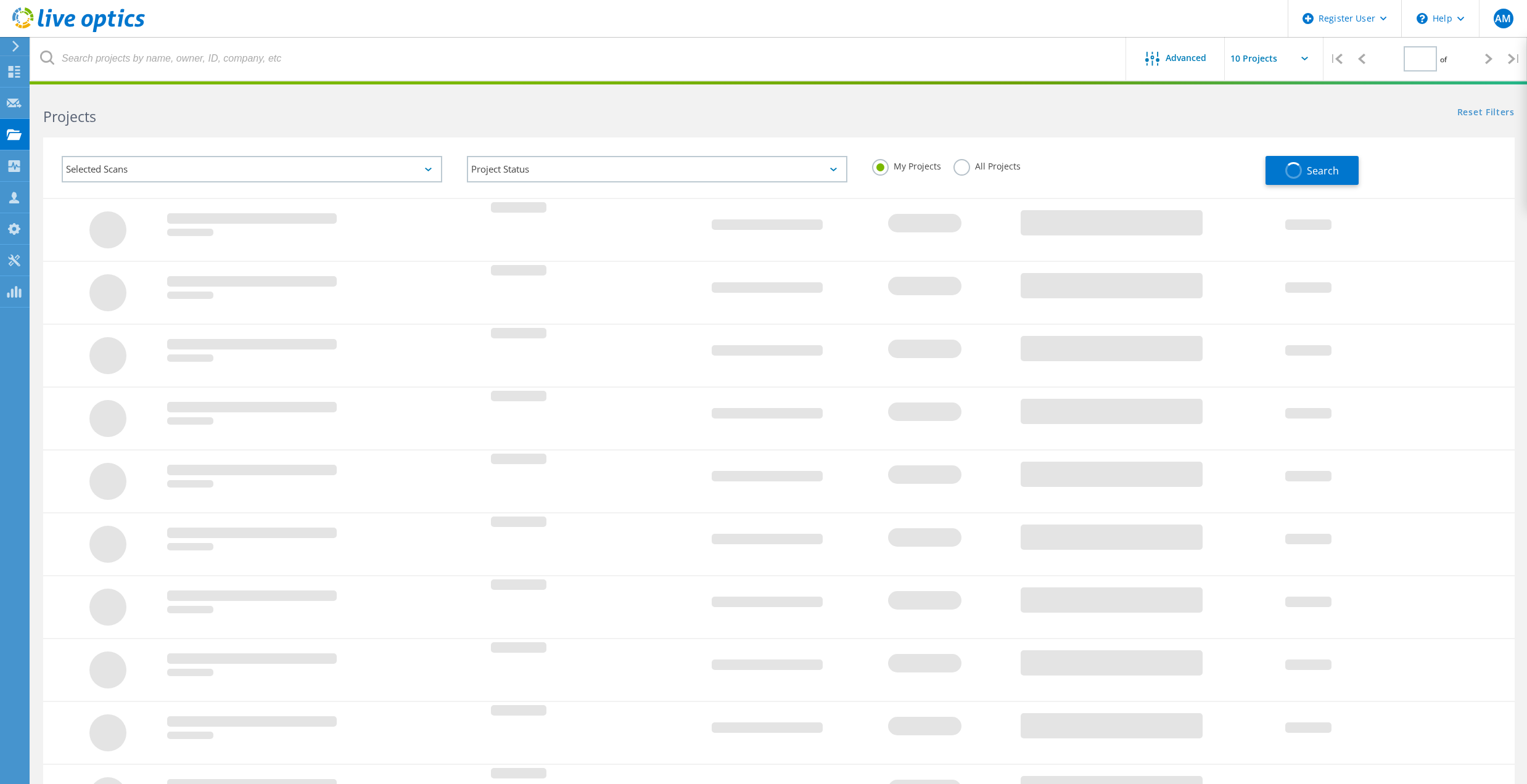
type input "1"
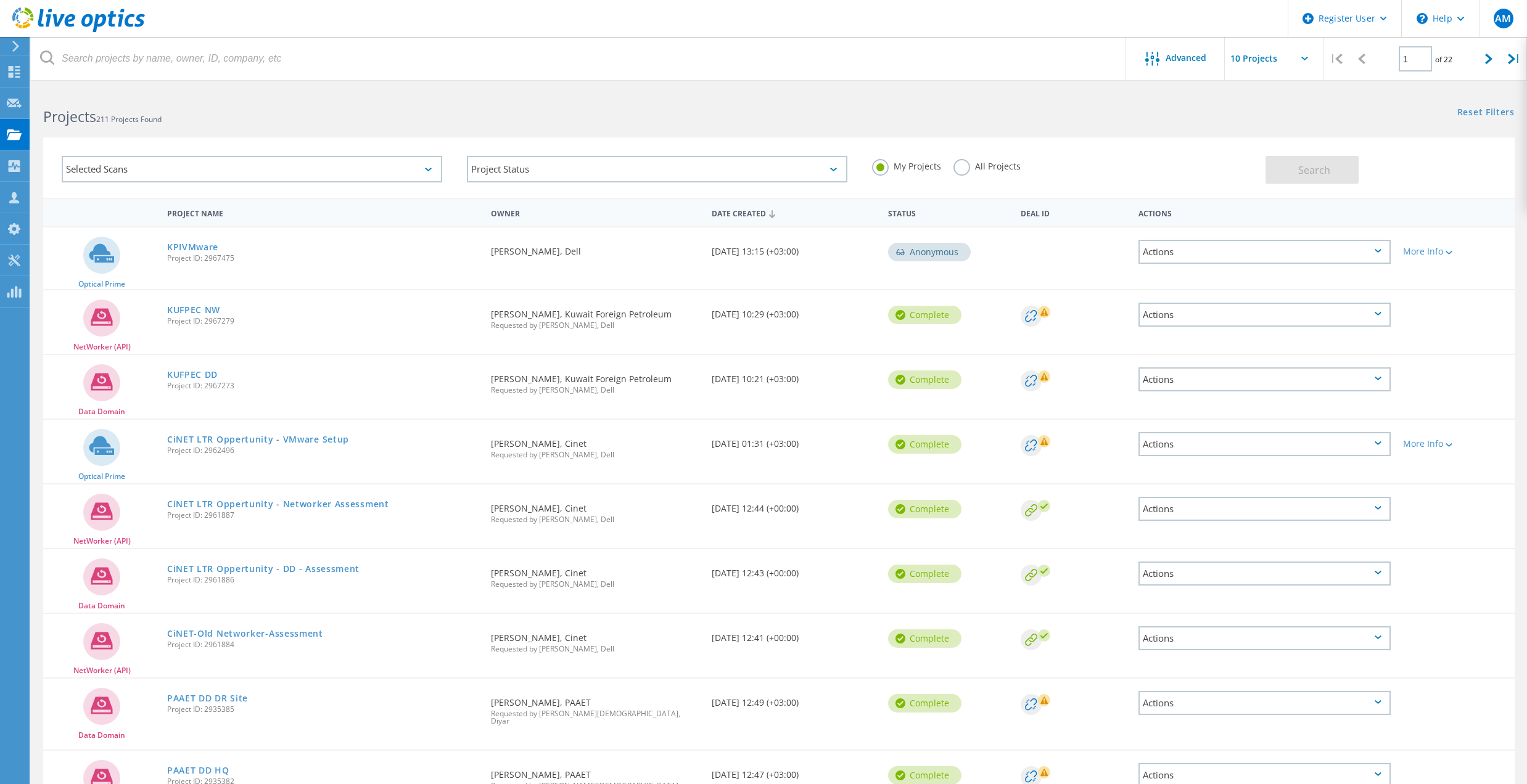
drag, startPoint x: 913, startPoint y: 250, endPoint x: 959, endPoint y: 248, distance: 46.0
click at [959, 248] on div "Anonymous" at bounding box center [929, 252] width 83 height 19
drag, startPoint x: 959, startPoint y: 248, endPoint x: 926, endPoint y: 248, distance: 33.0
click at [926, 248] on div "Anonymous" at bounding box center [929, 252] width 83 height 19
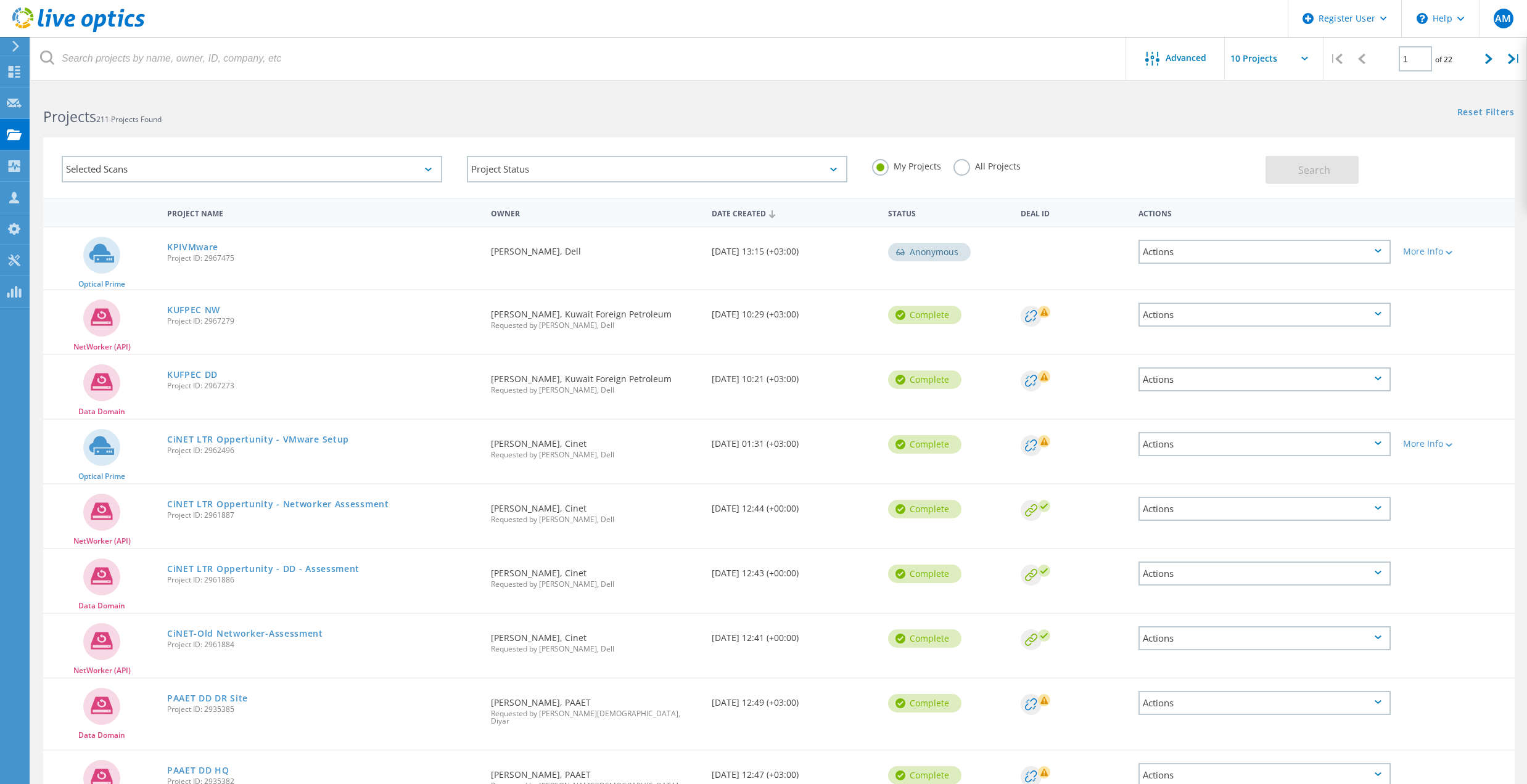
drag, startPoint x: 926, startPoint y: 248, endPoint x: 1145, endPoint y: 173, distance: 231.5
click at [1145, 173] on div "My Projects All Projects" at bounding box center [1062, 166] width 406 height 45
click at [958, 163] on label "All Projects" at bounding box center [987, 164] width 67 height 12
click at [0, 0] on input "All Projects" at bounding box center [0, 0] width 0 height 0
click at [1290, 164] on button "Search" at bounding box center [1312, 169] width 93 height 28
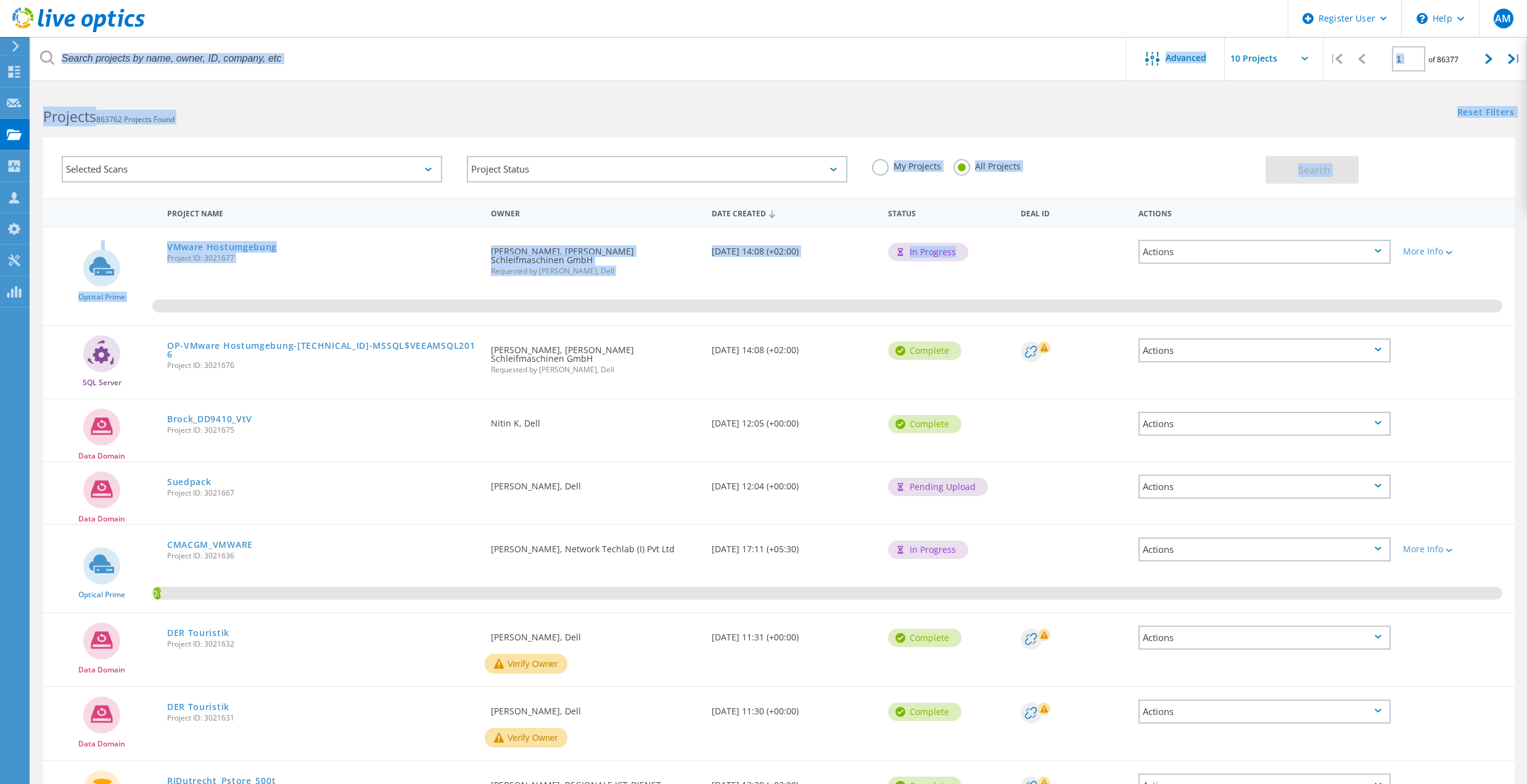
click at [0, 345] on html "Register User \n Help Explore Helpful Articles Contact Support AM Dell User Ade…" at bounding box center [763, 510] width 1527 height 1019
click at [1121, 151] on div "My Projects All Projects" at bounding box center [1062, 166] width 406 height 45
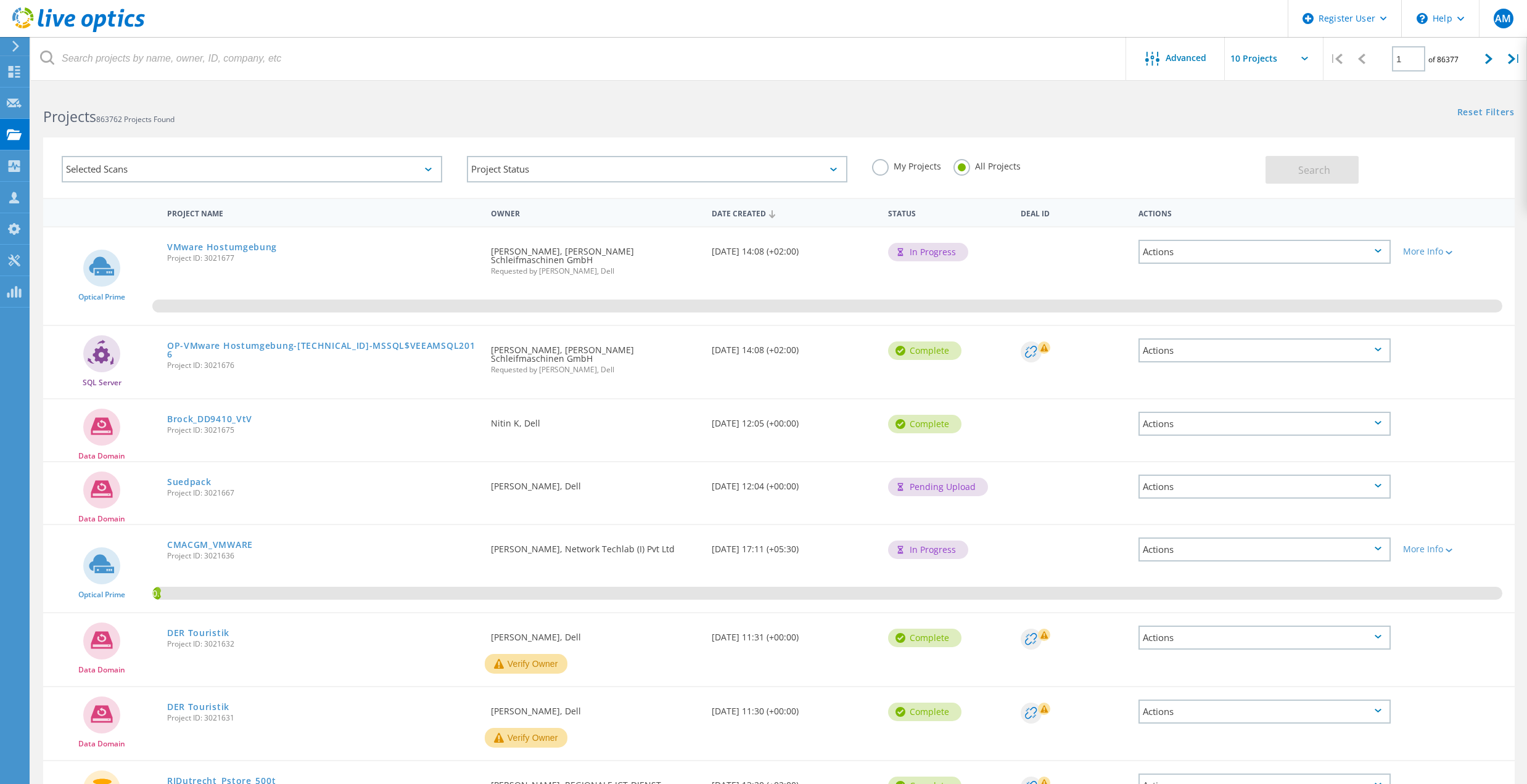
click at [77, 19] on icon at bounding box center [78, 20] width 133 height 25
